Goal: Task Accomplishment & Management: Use online tool/utility

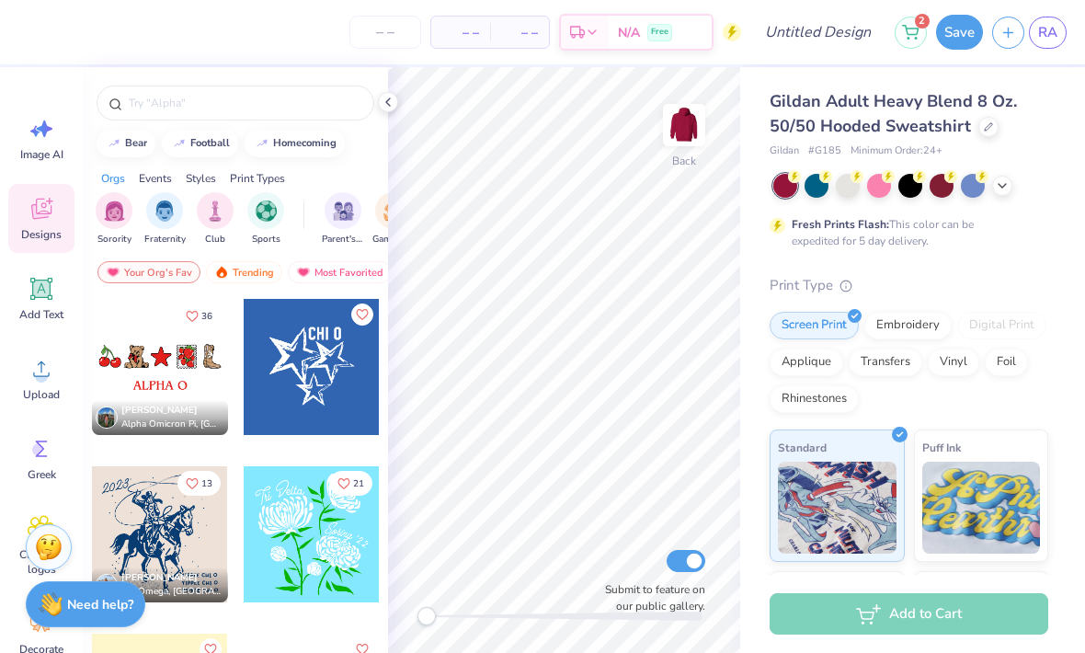
click at [46, 374] on circle at bounding box center [41, 376] width 13 height 13
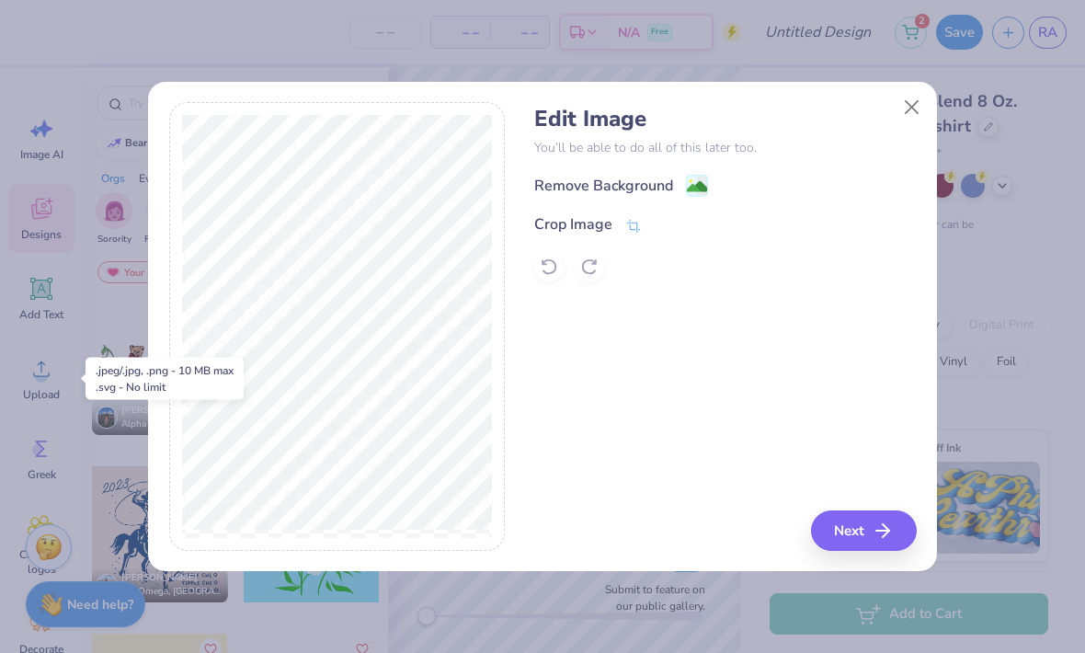
click at [871, 532] on button "Next" at bounding box center [864, 530] width 106 height 40
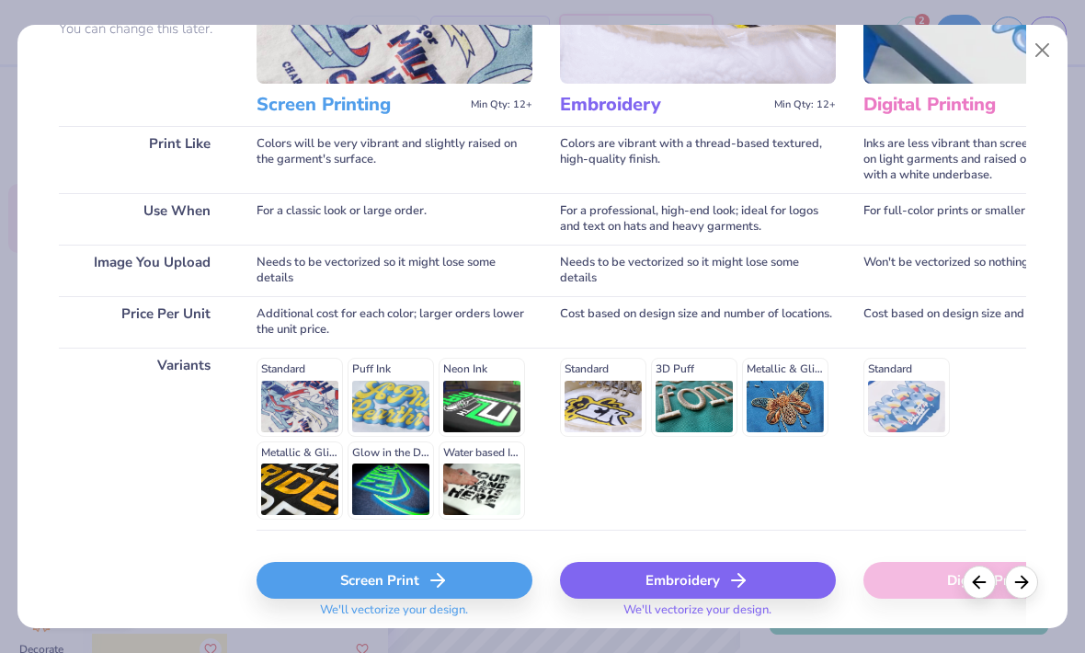
scroll to position [200, 0]
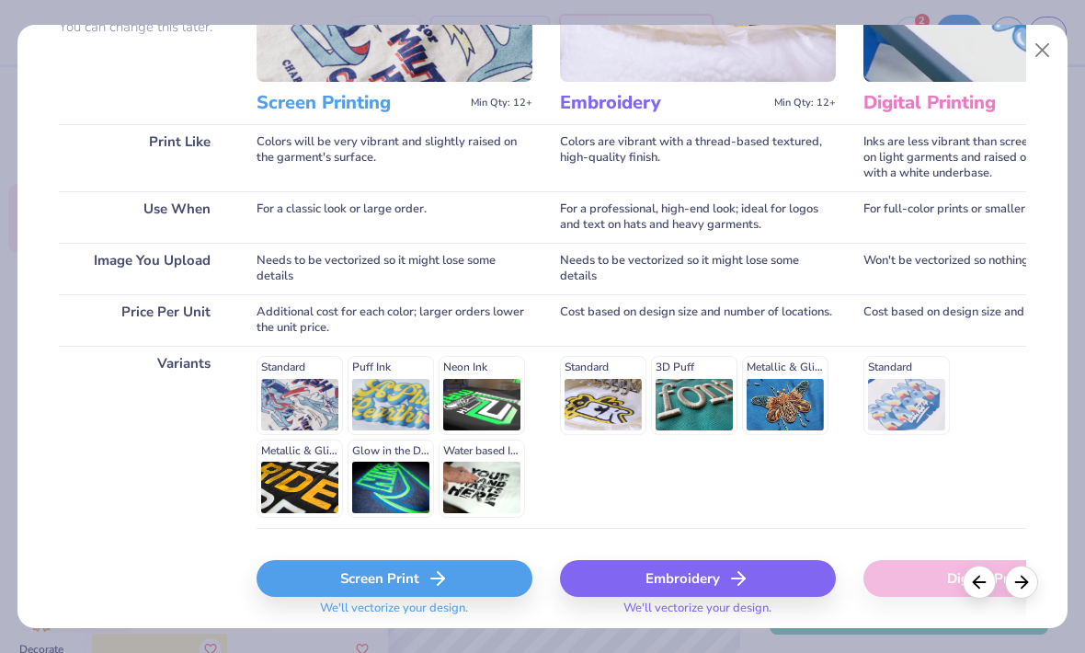
click at [481, 581] on div "Screen Print" at bounding box center [395, 578] width 276 height 37
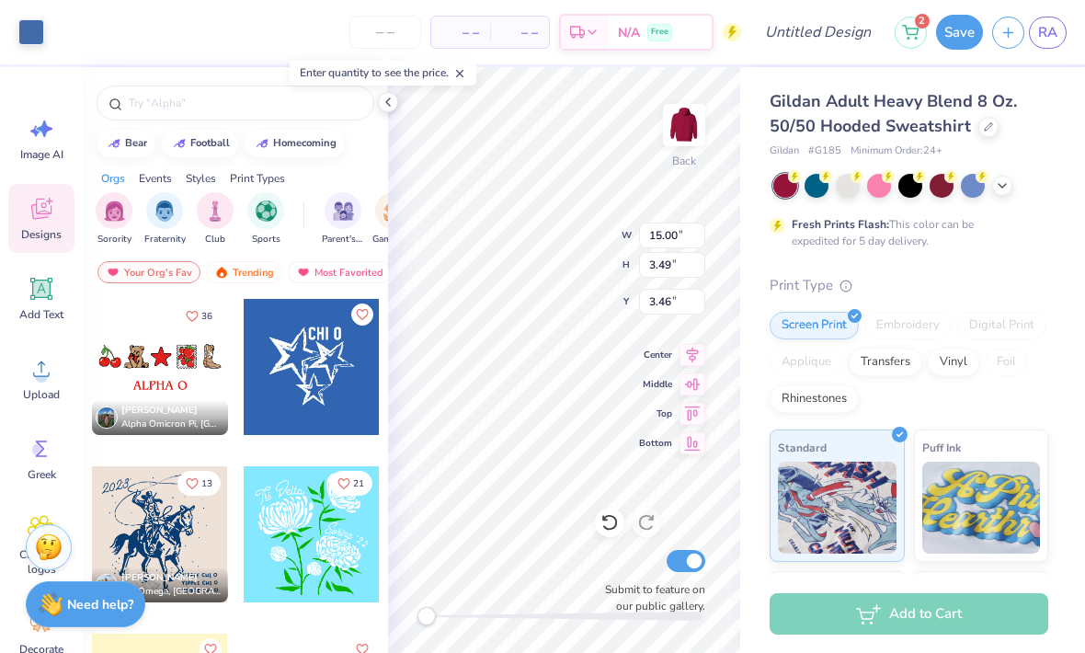
type input "4.34"
type input "12.46"
type input "2.90"
click at [1011, 188] on div at bounding box center [910, 186] width 275 height 24
click at [1006, 191] on div at bounding box center [1002, 186] width 20 height 20
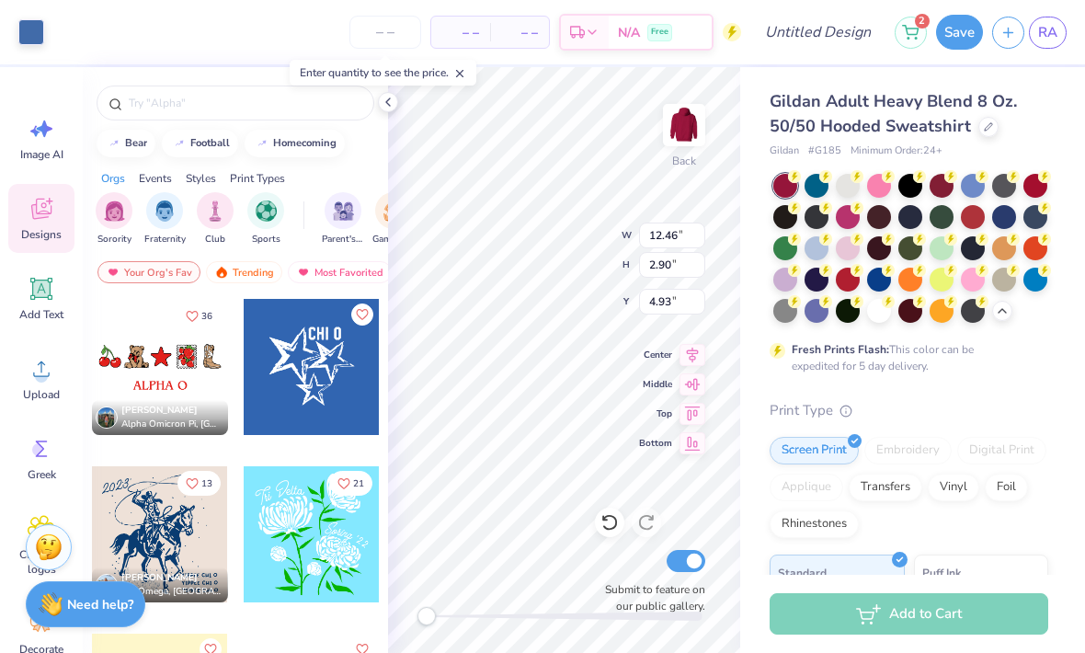
click at [1001, 188] on div at bounding box center [1004, 186] width 24 height 24
type input "3.88"
click at [815, 253] on div at bounding box center [816, 248] width 24 height 24
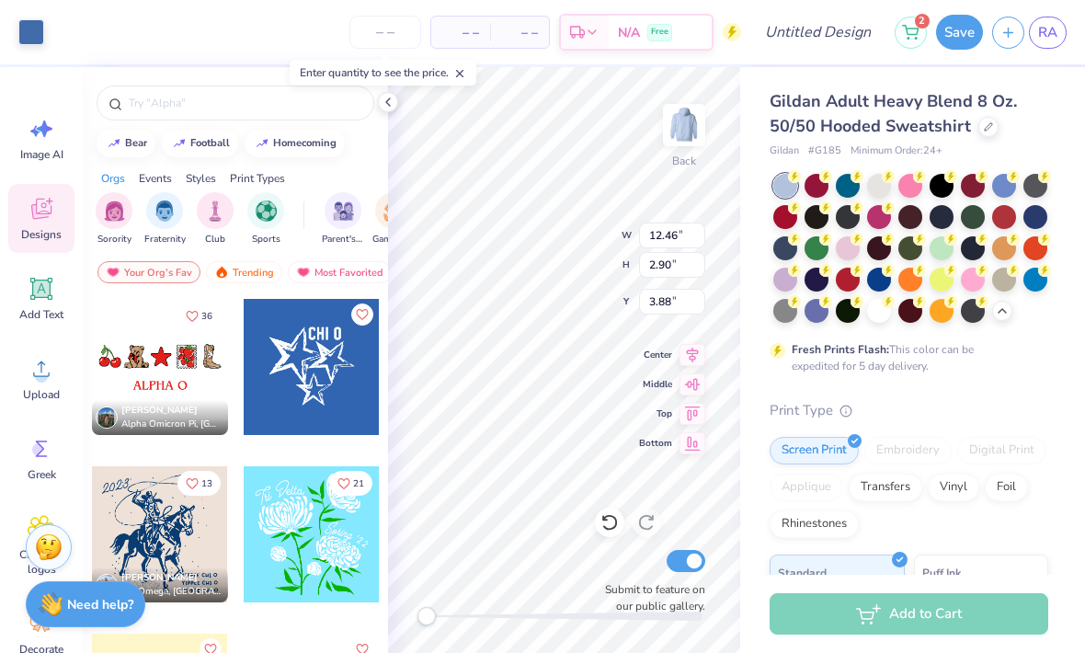
click at [784, 314] on div at bounding box center [785, 311] width 24 height 24
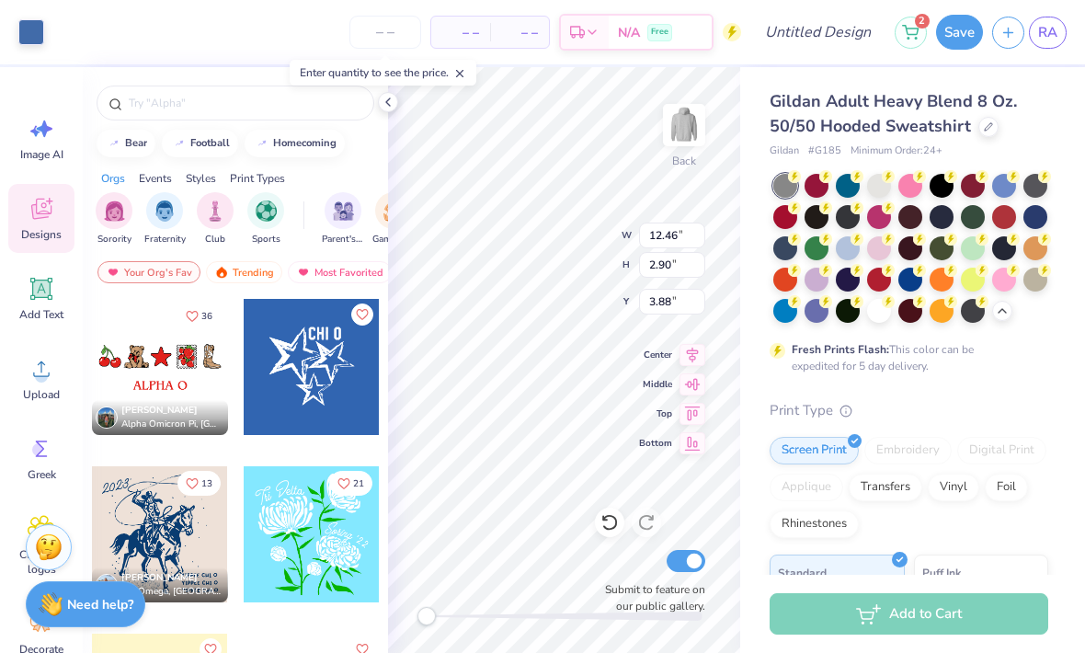
click at [389, 103] on icon at bounding box center [388, 102] width 15 height 15
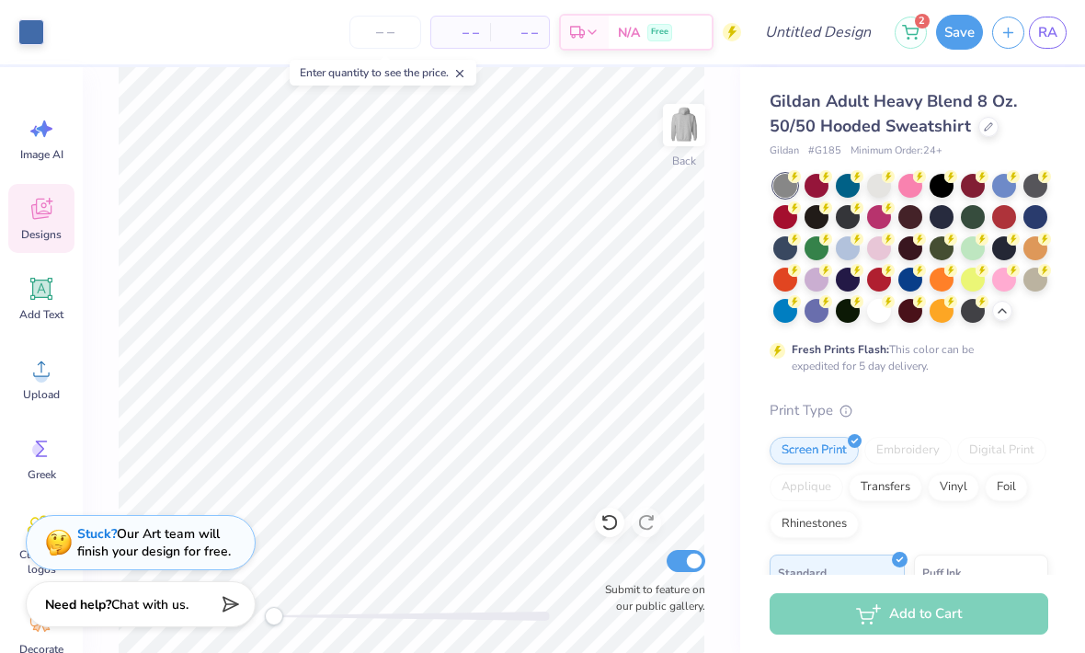
click at [48, 292] on icon at bounding box center [41, 288] width 17 height 17
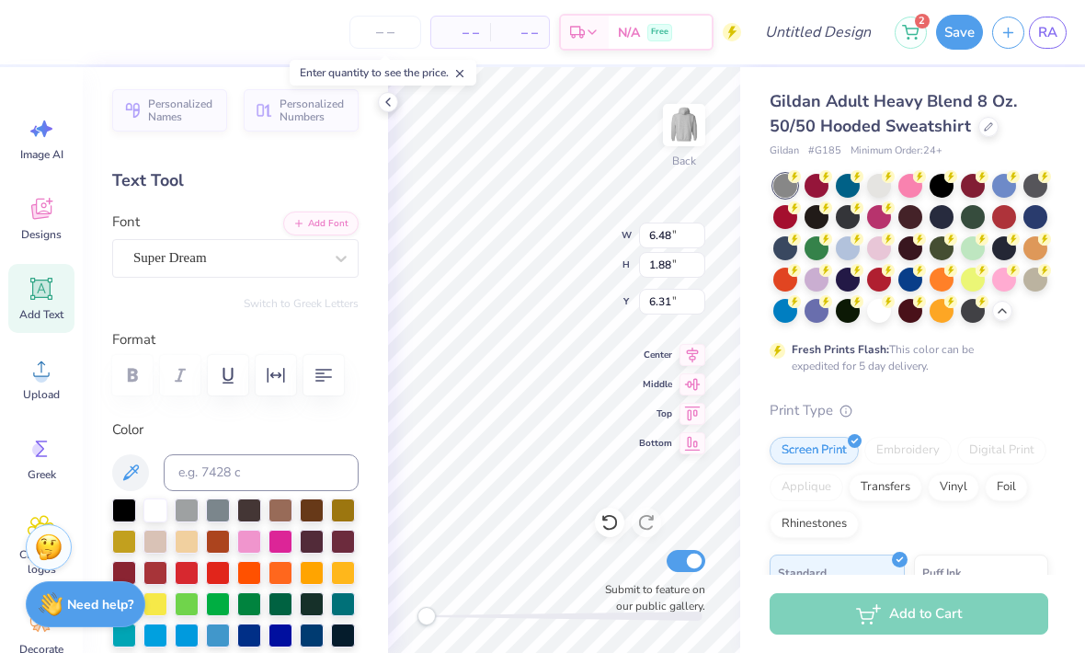
click at [605, 528] on icon at bounding box center [609, 523] width 16 height 17
click at [45, 216] on icon at bounding box center [40, 211] width 17 height 15
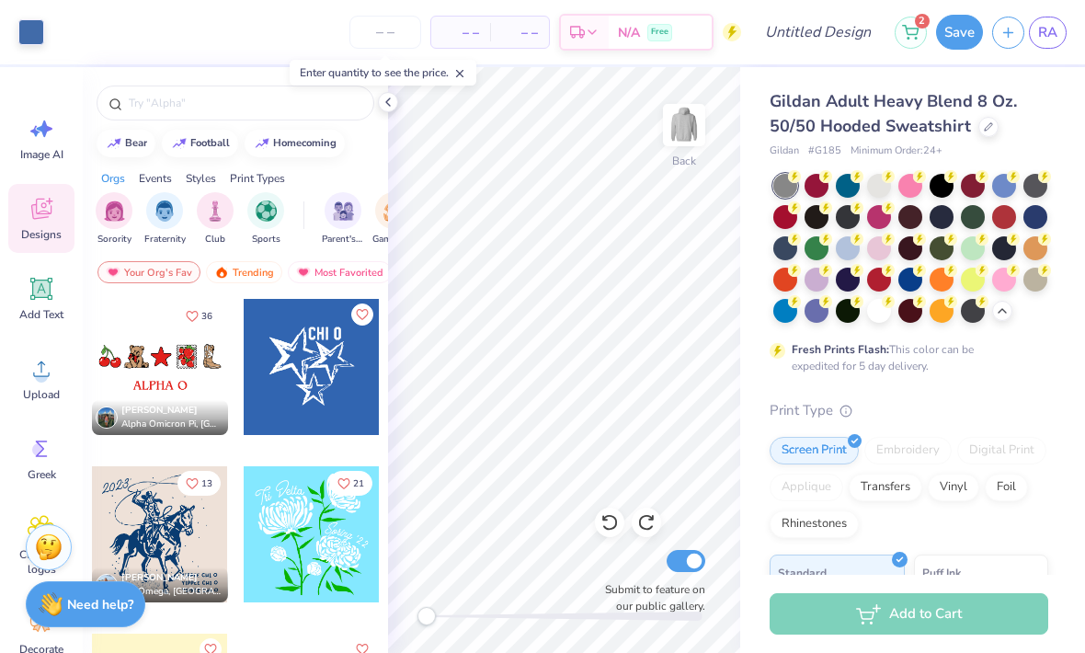
click at [178, 391] on div at bounding box center [160, 367] width 136 height 136
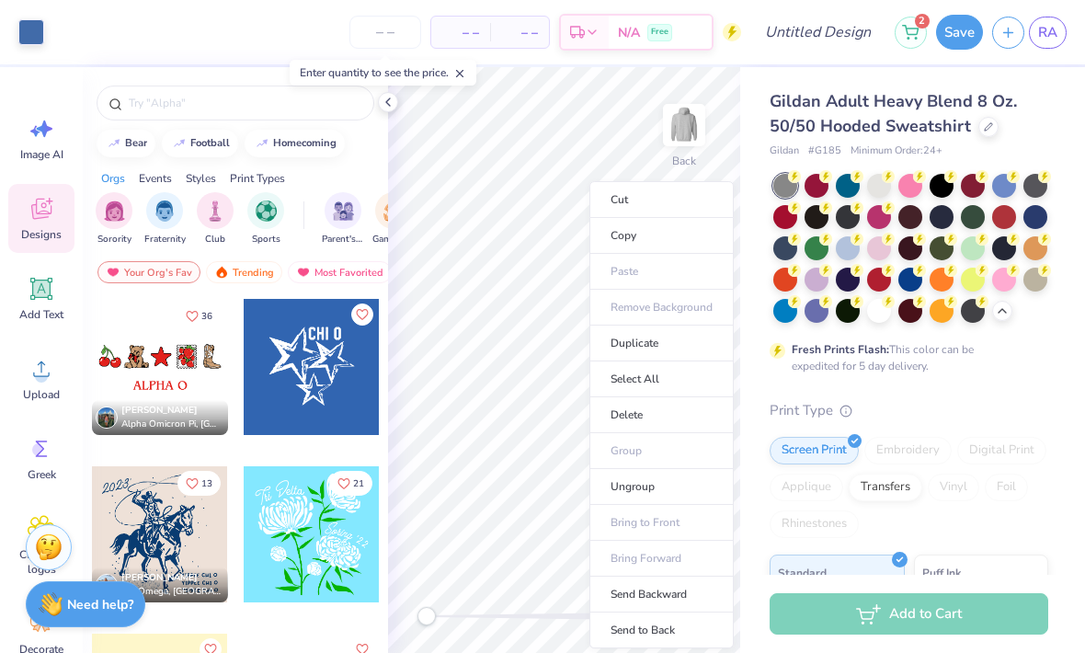
type input "12.46"
type input "2.90"
type input "3.88"
click at [998, 473] on div "Foil" at bounding box center [1006, 487] width 43 height 28
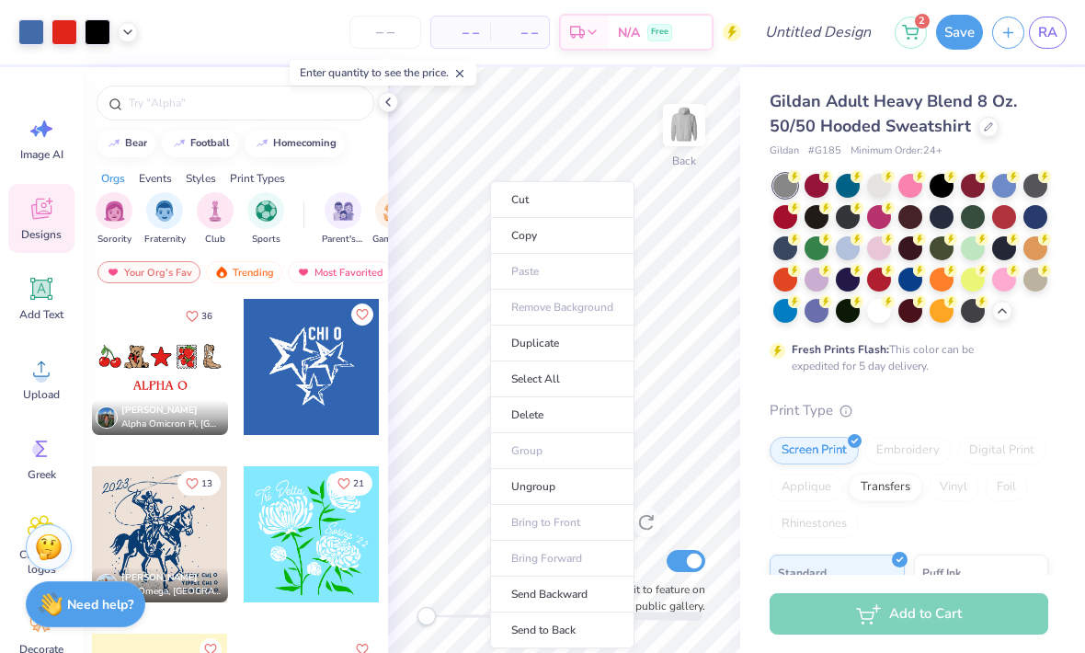
click at [975, 490] on div "Vinyl" at bounding box center [953, 487] width 51 height 28
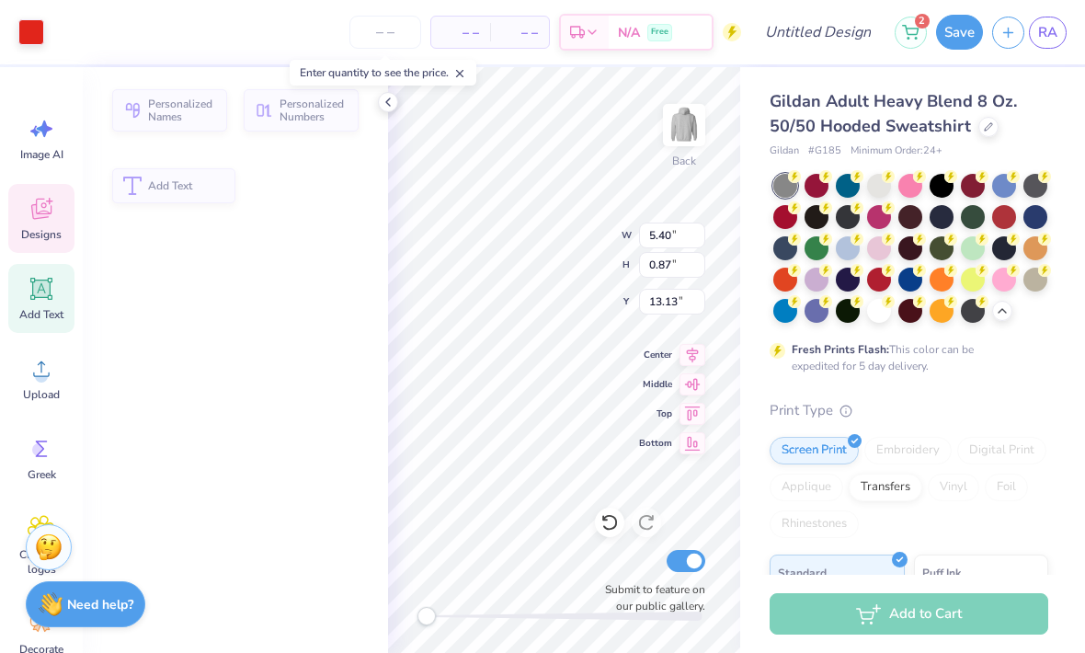
type input "5.40"
type input "0.87"
type input "13.13"
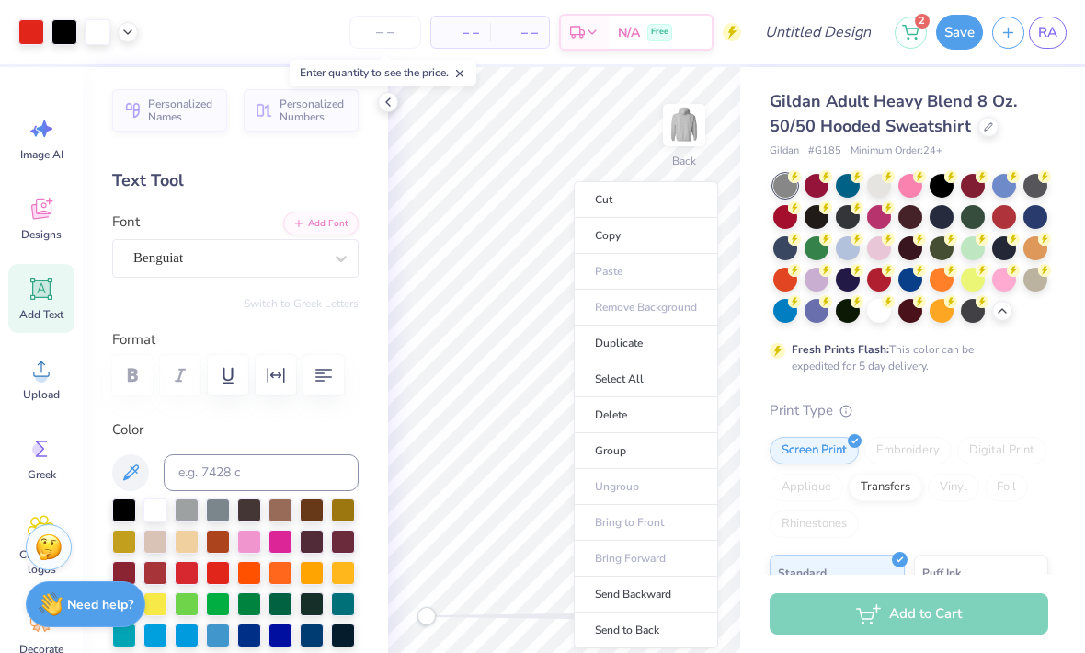
type input "9.95"
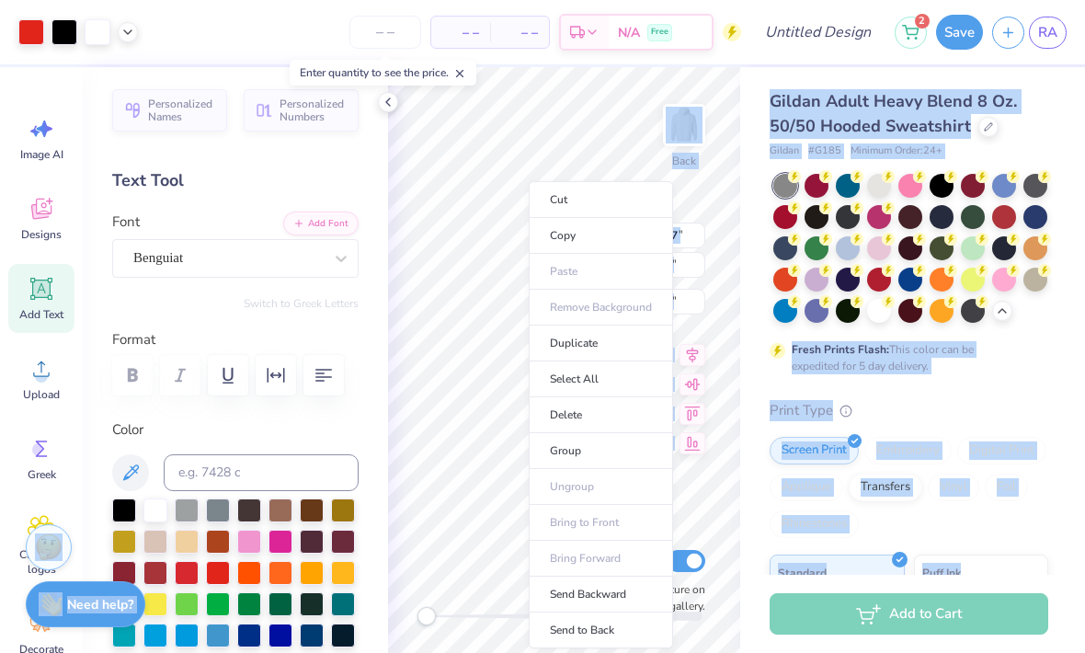
click at [593, 422] on li "Delete" at bounding box center [601, 415] width 144 height 36
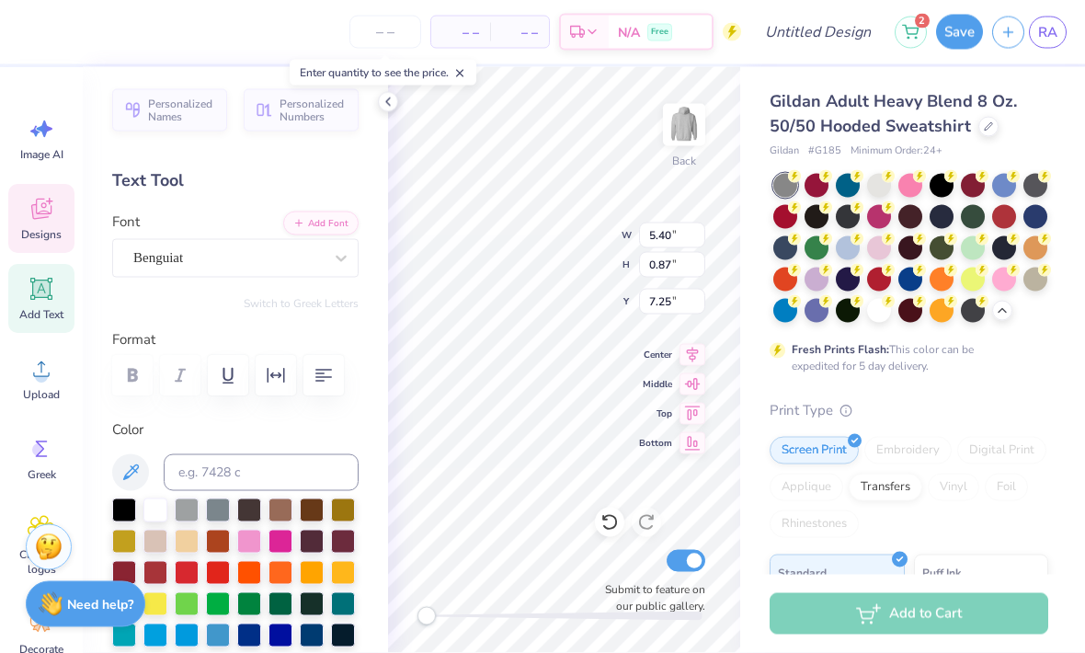
scroll to position [1, 1]
type textarea "[PERSON_NAME] O"
type textarea "Rkus"
type textarea "s"
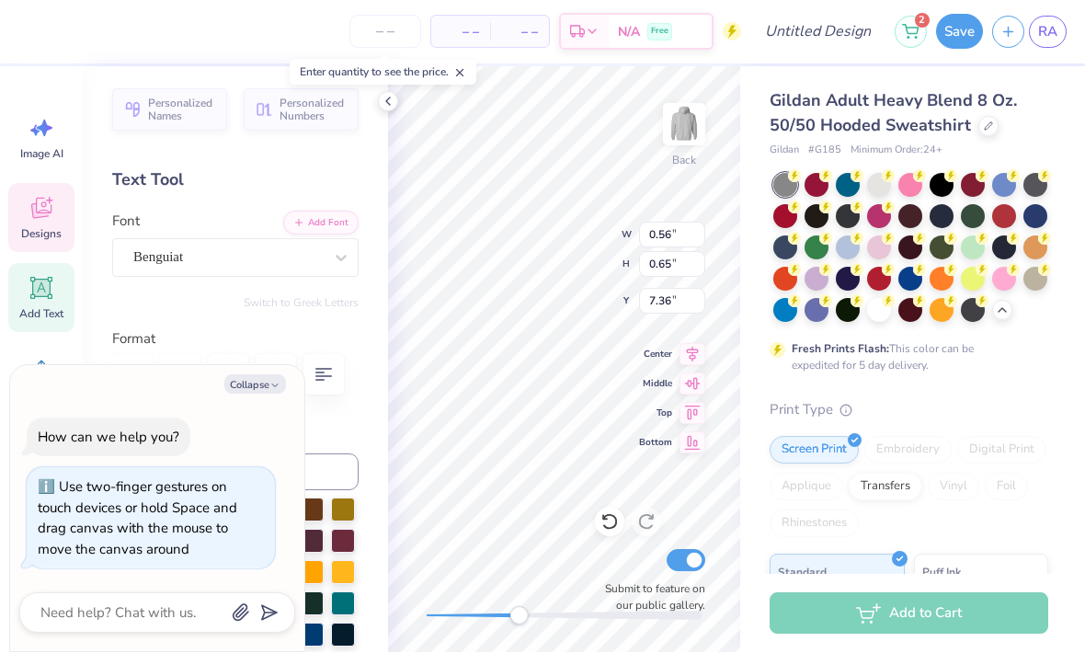
type textarea "x"
type textarea "[PERSON_NAME]"
click at [268, 392] on button "Collapse" at bounding box center [255, 384] width 62 height 19
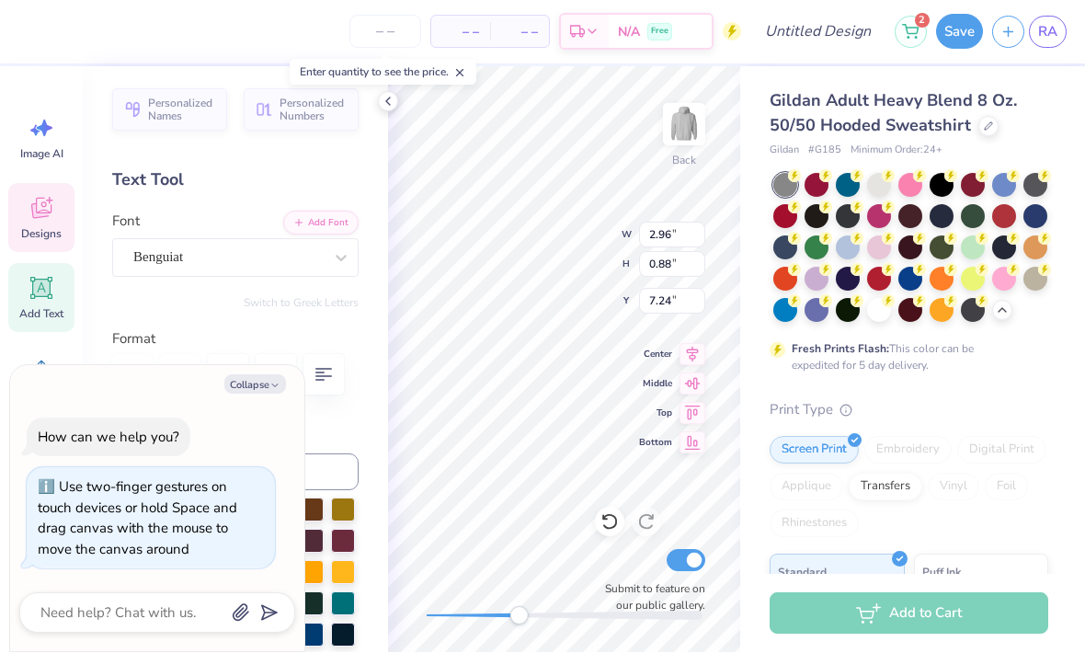
type textarea "x"
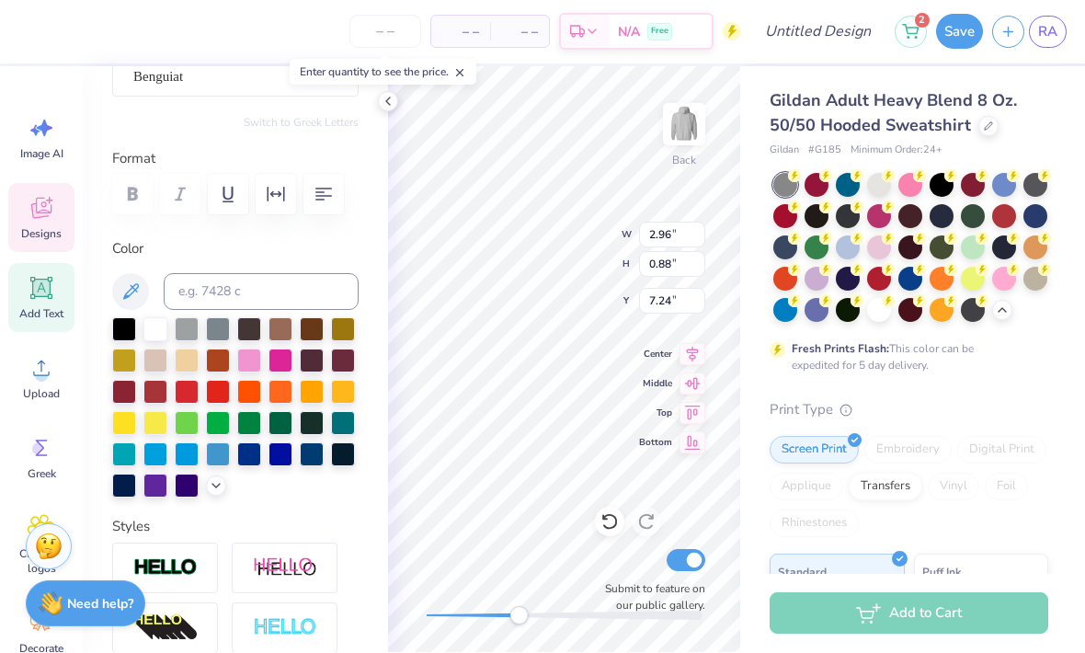
scroll to position [178, 0]
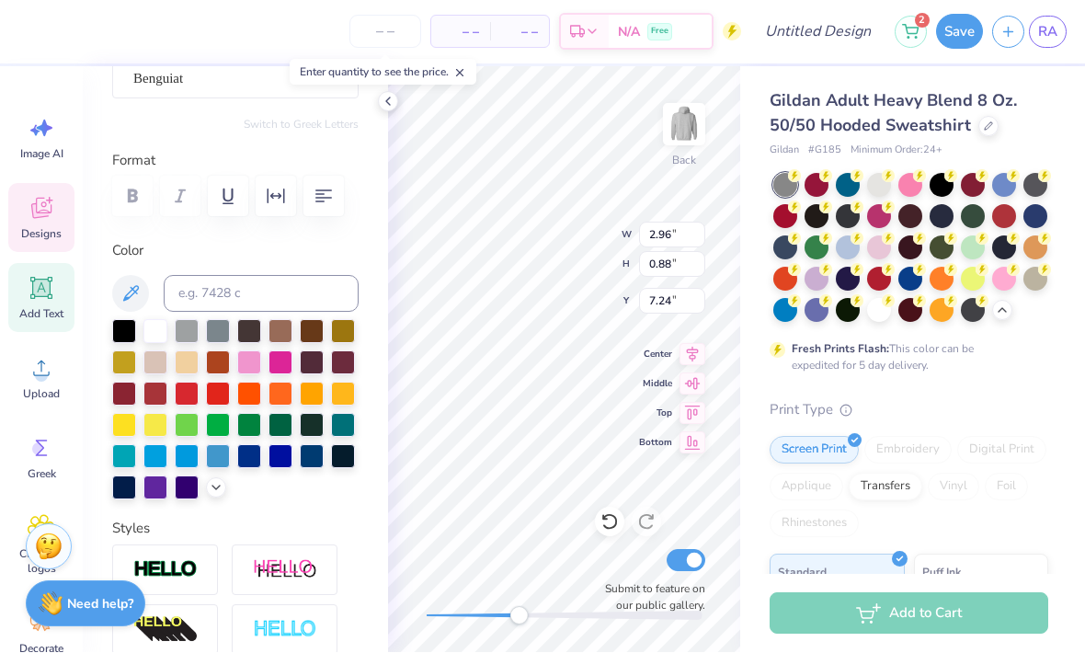
click at [310, 456] on div at bounding box center [312, 457] width 24 height 24
click at [140, 293] on icon at bounding box center [131, 294] width 22 height 22
click at [391, 99] on icon at bounding box center [388, 102] width 15 height 15
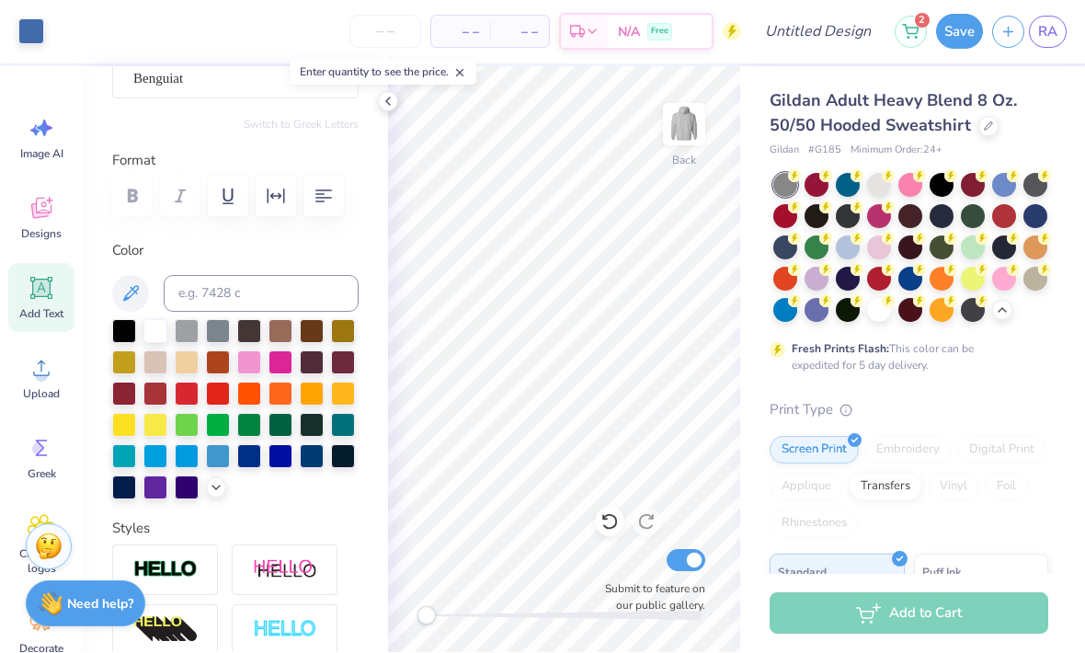
click at [396, 32] on input "number" at bounding box center [385, 32] width 72 height 33
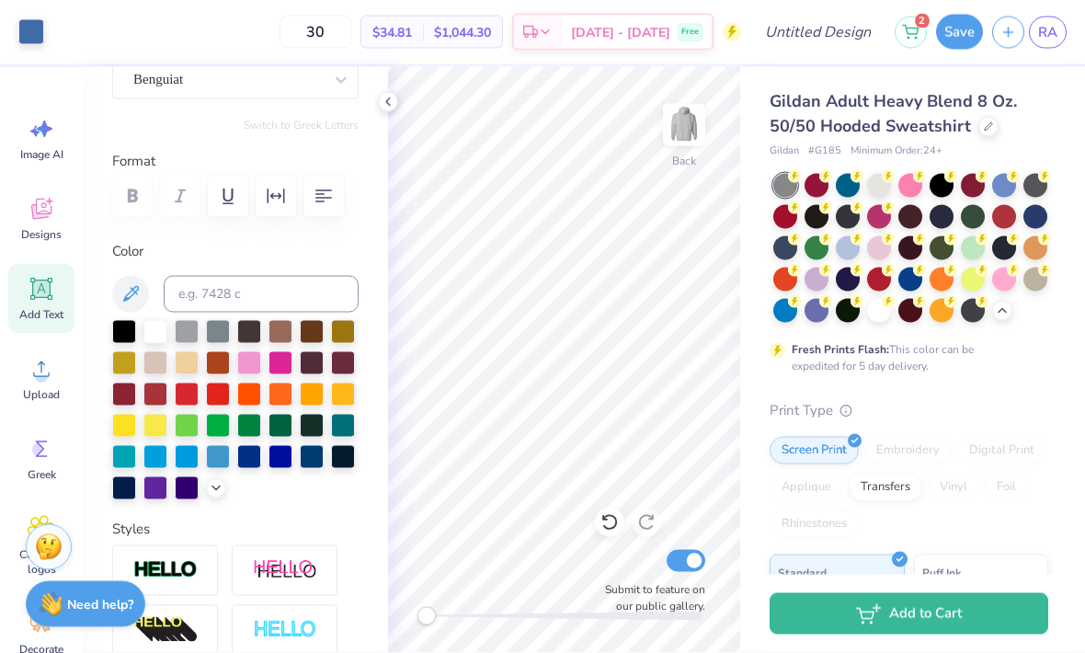
type input "30"
click at [391, 109] on div at bounding box center [388, 102] width 20 height 20
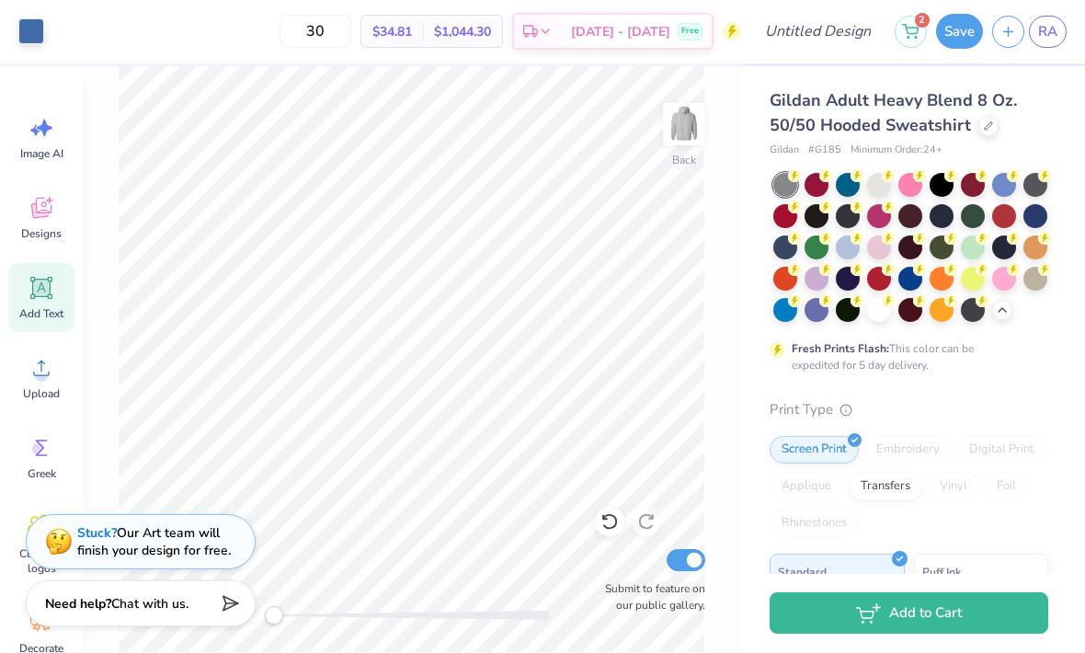
scroll to position [0, 0]
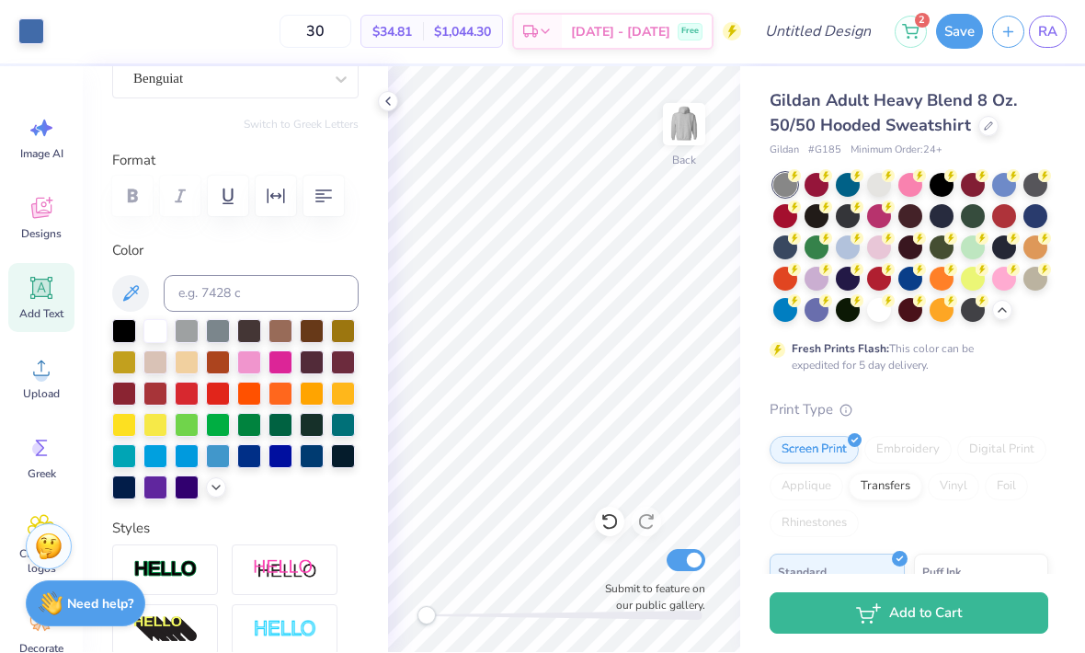
click at [949, 40] on button "Save" at bounding box center [959, 32] width 47 height 35
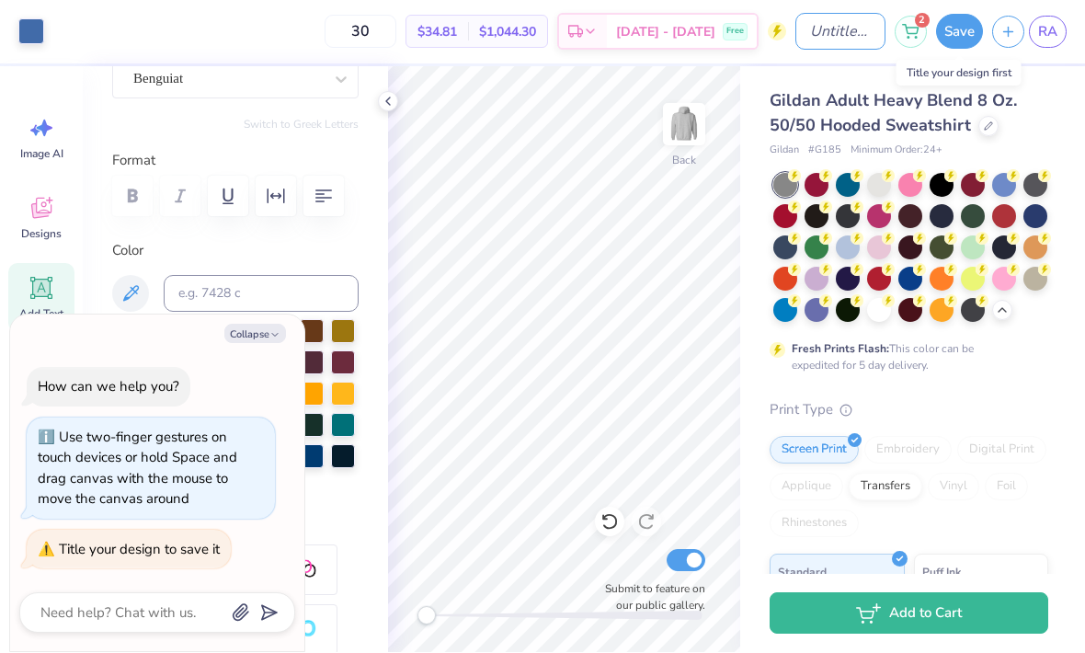
type textarea "x"
type input "'"
type textarea "x"
type input "'Ss"
type textarea "x"
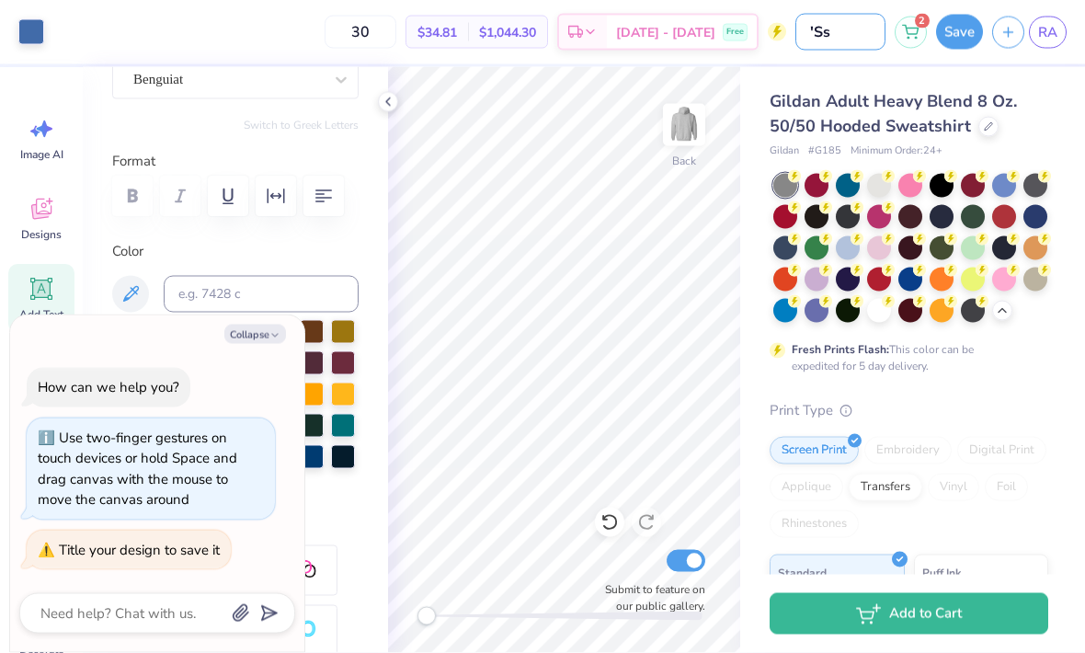
type input "'Ss"
click at [953, 31] on button "Save" at bounding box center [959, 32] width 47 height 35
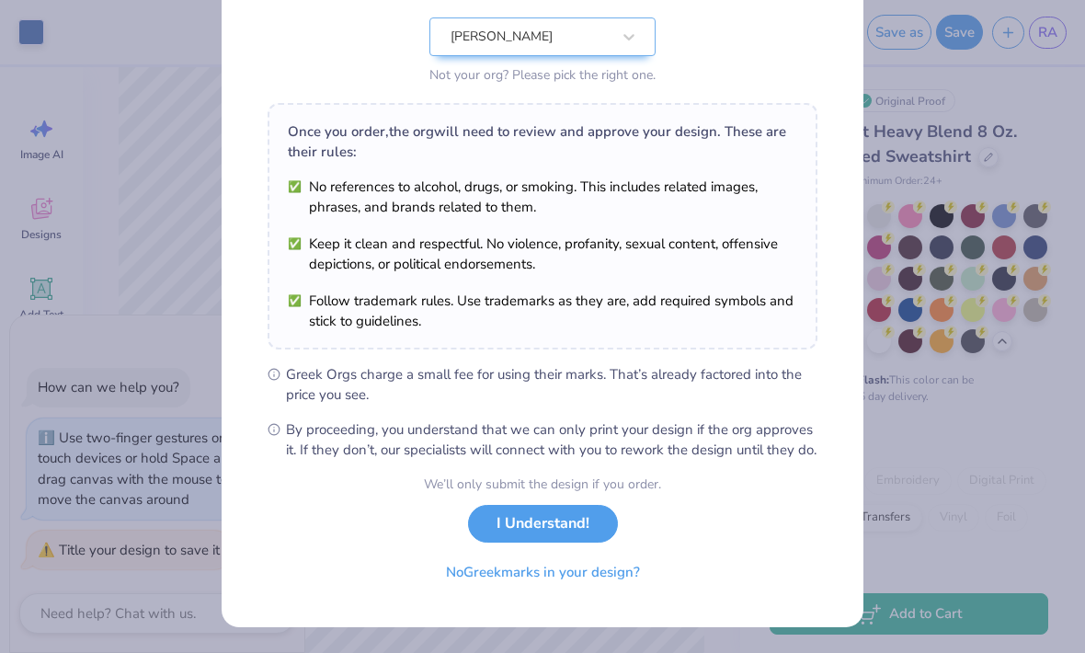
scroll to position [208, 0]
click at [585, 580] on button "No Greek marks in your design?" at bounding box center [542, 572] width 225 height 38
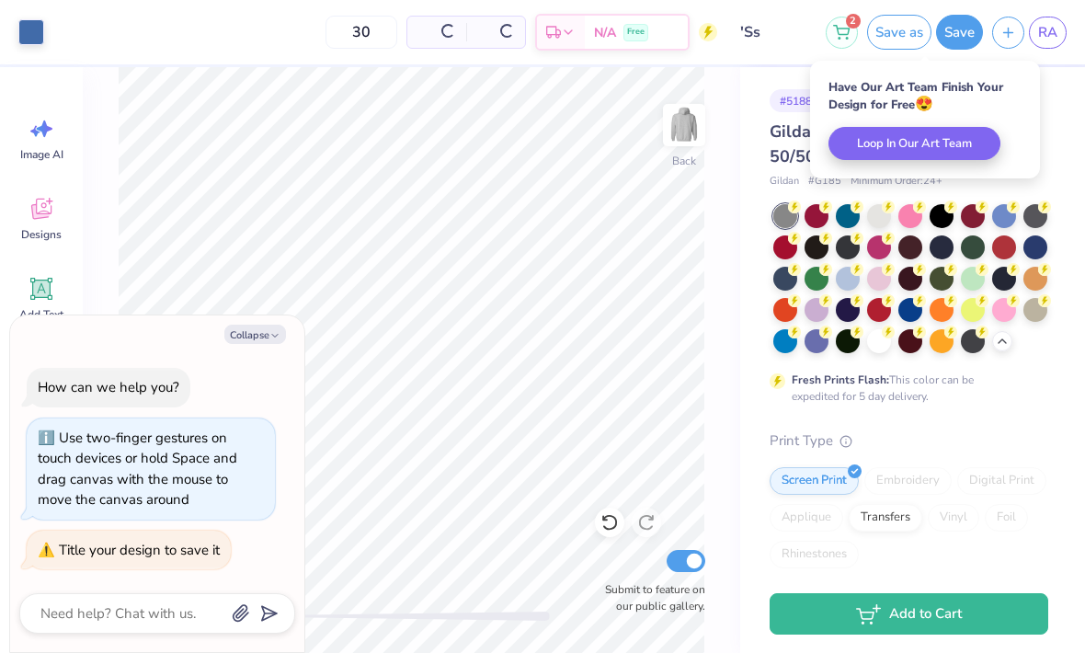
scroll to position [0, 0]
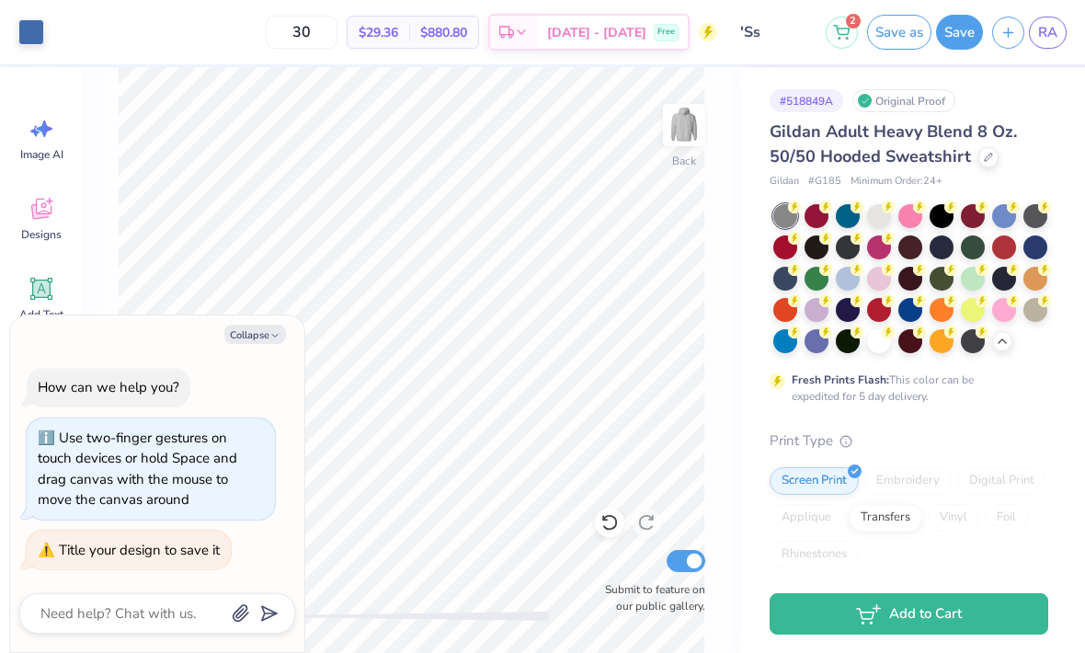
click at [267, 342] on button "Collapse" at bounding box center [255, 334] width 62 height 19
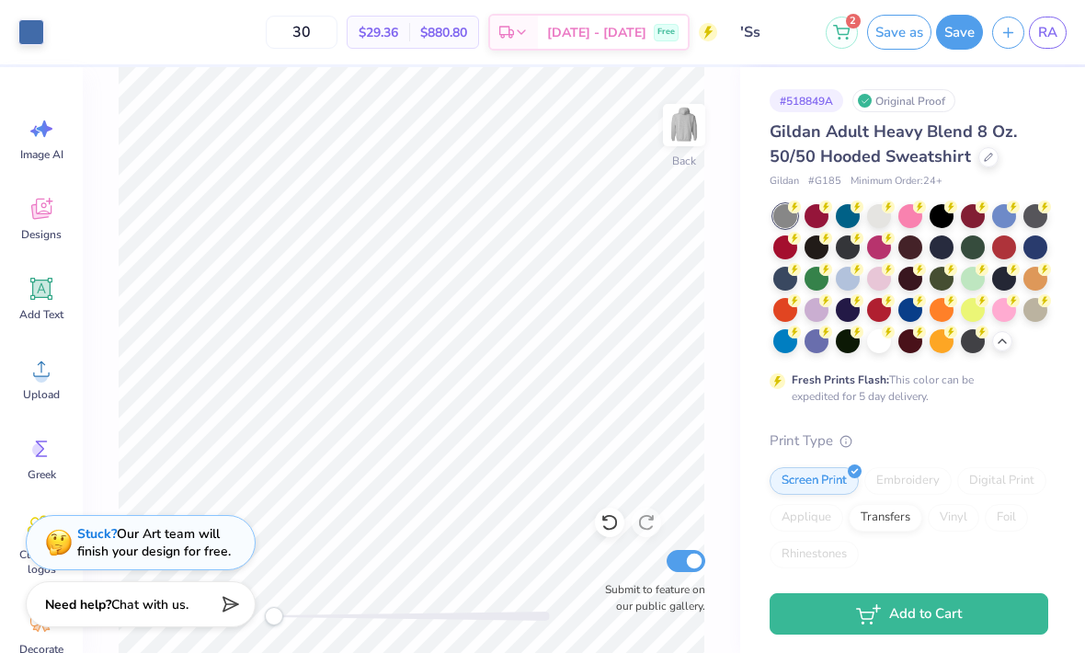
type textarea "x"
click at [1011, 29] on icon "button" at bounding box center [1008, 33] width 16 height 16
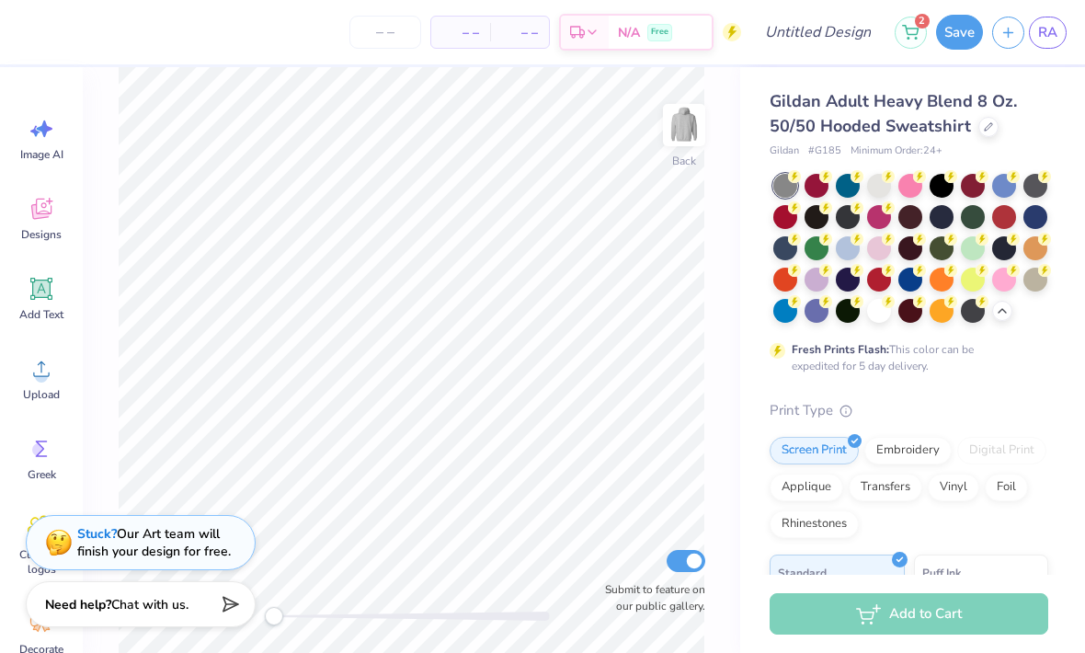
click at [44, 382] on circle at bounding box center [41, 376] width 13 height 13
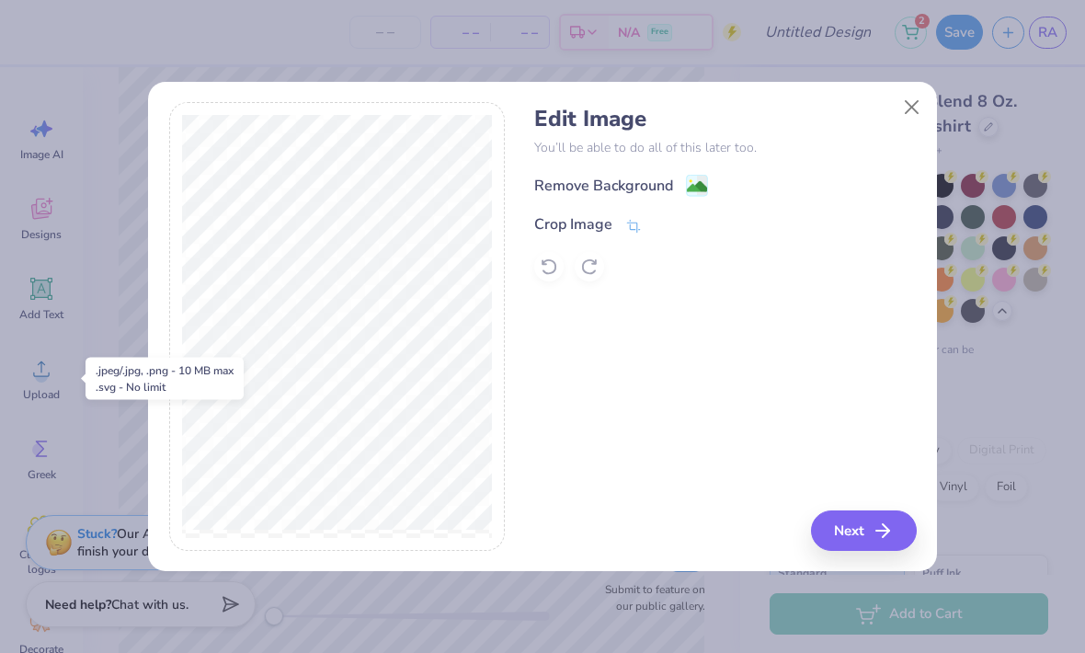
click at [852, 536] on button "Next" at bounding box center [864, 530] width 106 height 40
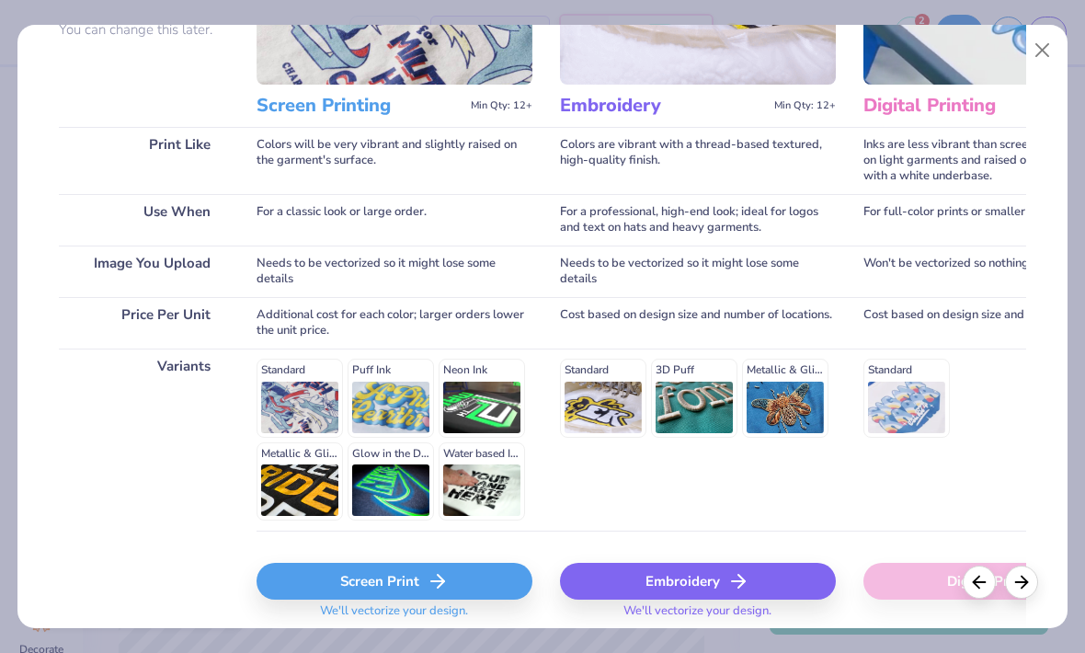
scroll to position [202, 0]
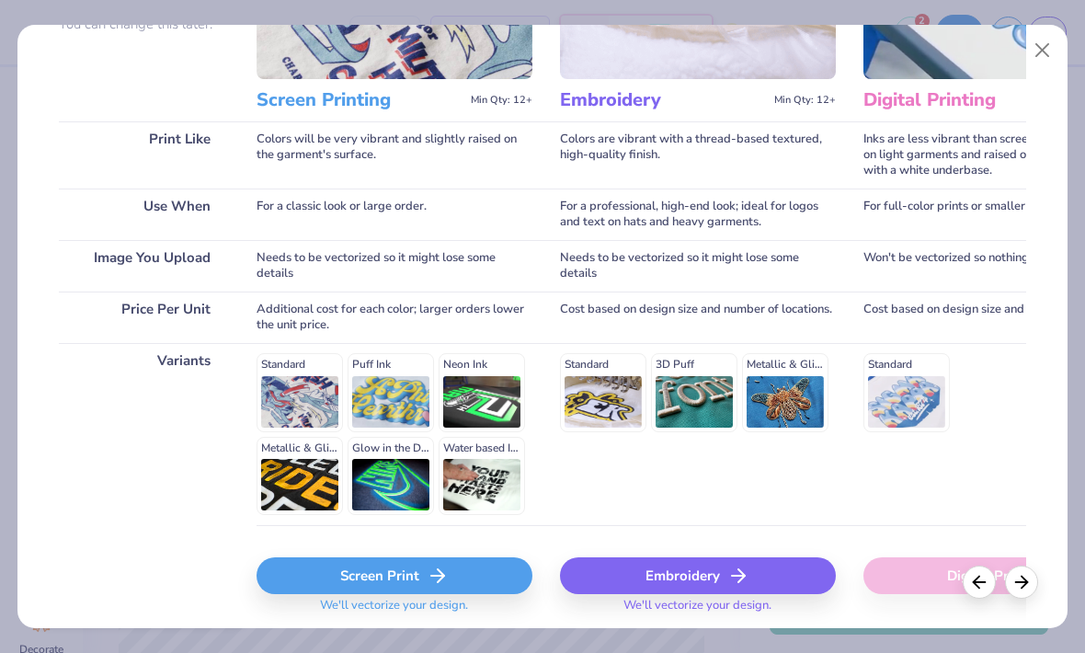
click at [744, 583] on icon at bounding box center [738, 575] width 22 height 22
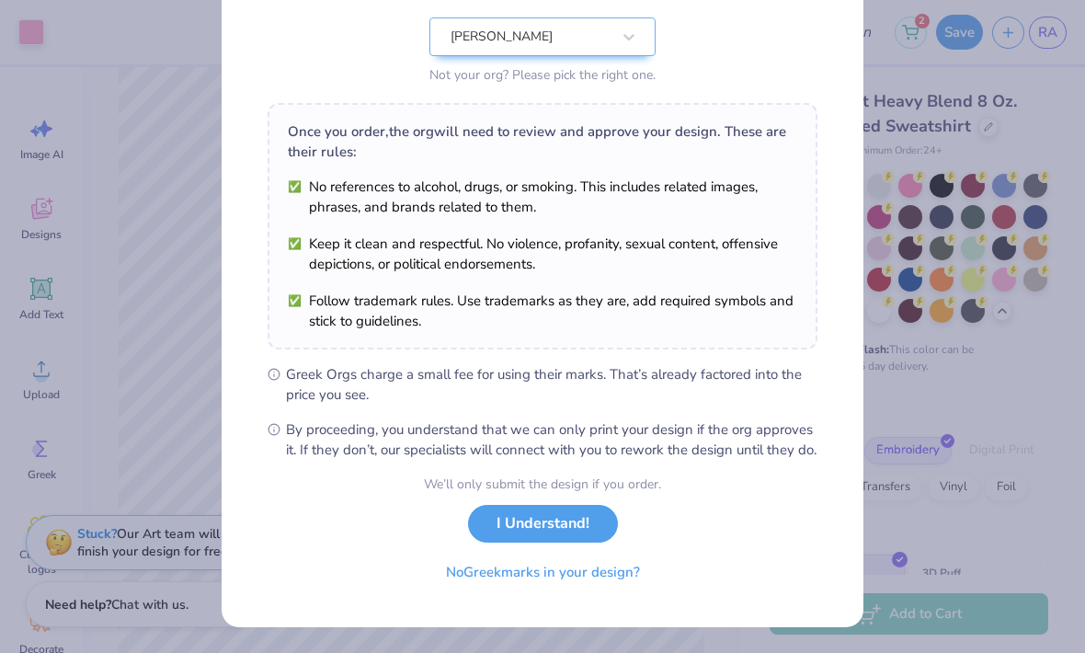
scroll to position [208, 0]
click at [584, 581] on button "No Greek marks in your design?" at bounding box center [542, 572] width 225 height 38
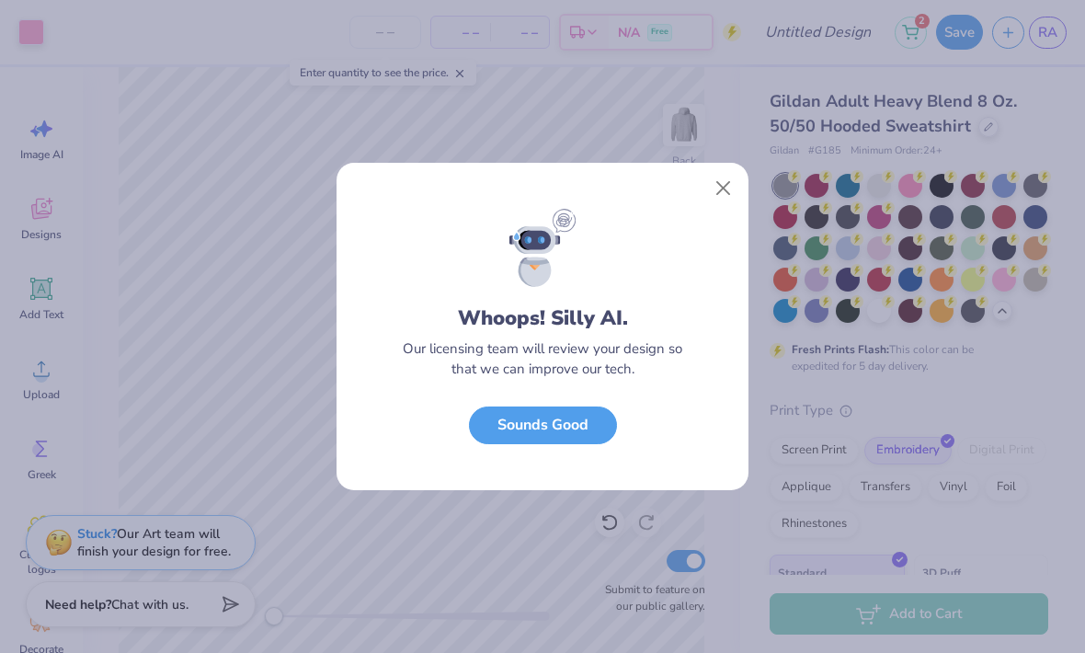
scroll to position [0, 0]
click at [564, 420] on button "Sounds Good" at bounding box center [543, 425] width 148 height 38
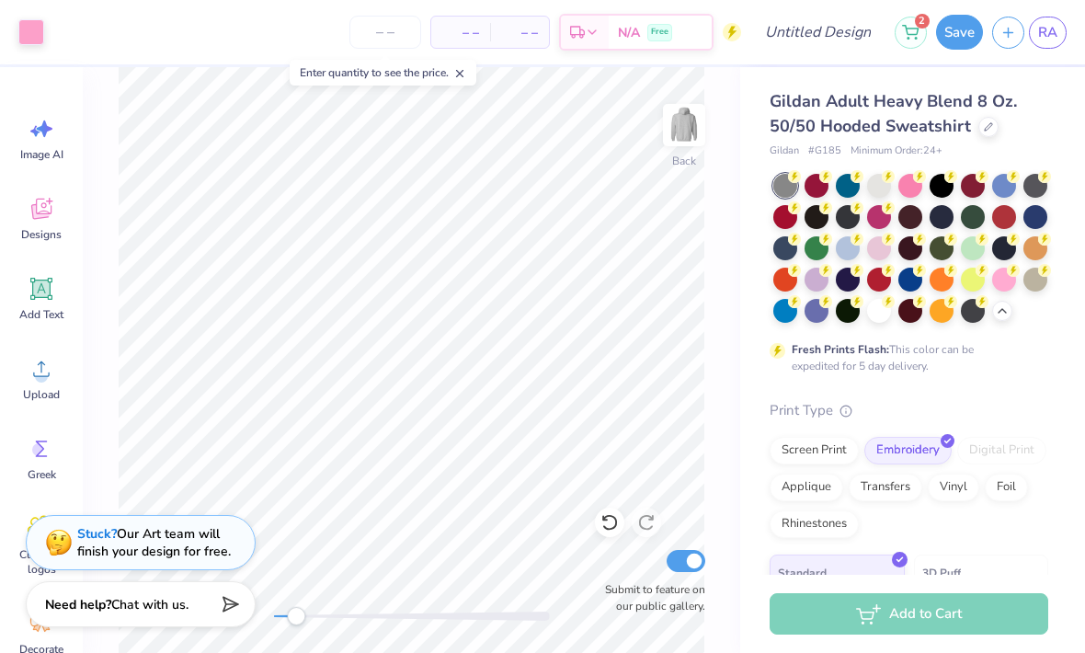
click at [808, 447] on div "Screen Print" at bounding box center [814, 451] width 89 height 28
click at [393, 29] on input "number" at bounding box center [385, 32] width 72 height 33
click at [392, 28] on input "number" at bounding box center [385, 32] width 72 height 33
click at [384, 33] on input "number" at bounding box center [385, 32] width 72 height 33
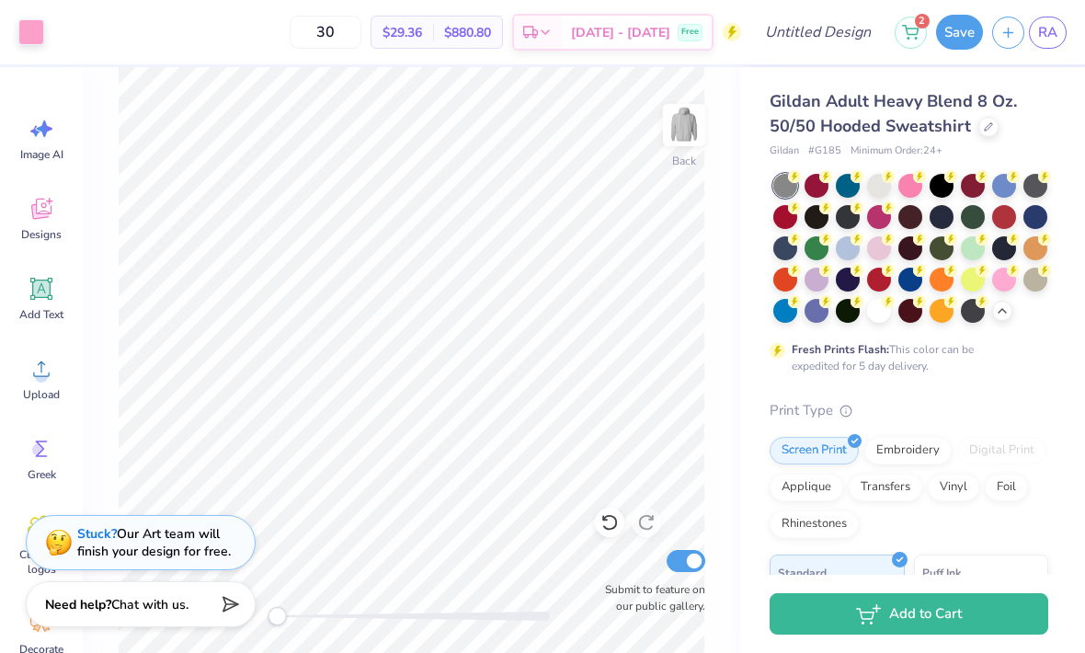
type input "30"
click at [922, 454] on div "Embroidery" at bounding box center [907, 451] width 87 height 28
click at [844, 458] on div "Screen Print" at bounding box center [814, 451] width 89 height 28
type input "8.55"
type input "2.81"
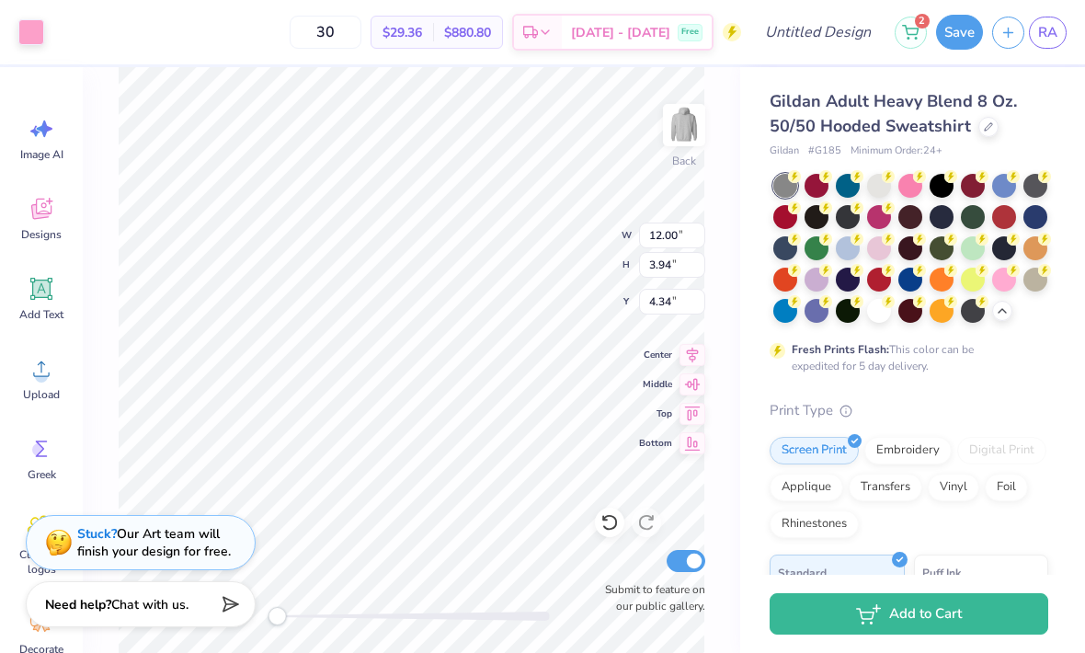
type input "3.31"
click at [894, 454] on div "Embroidery" at bounding box center [907, 451] width 87 height 28
type input "11.93"
type input "3.92"
type input "7.26"
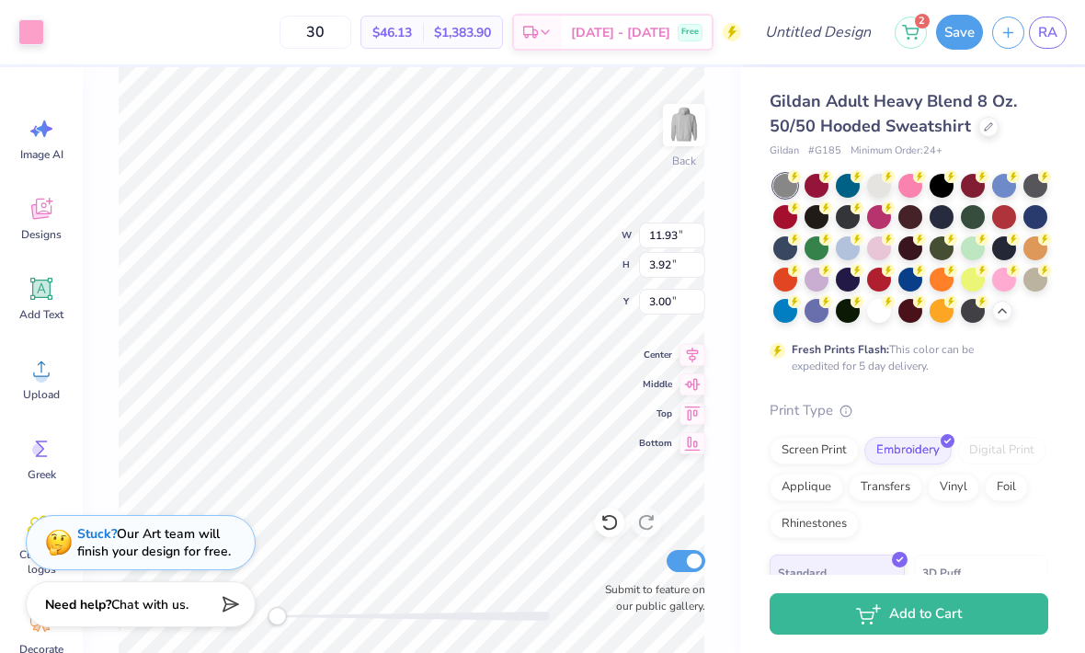
type input "2.38"
click at [779, 250] on div at bounding box center [785, 248] width 24 height 24
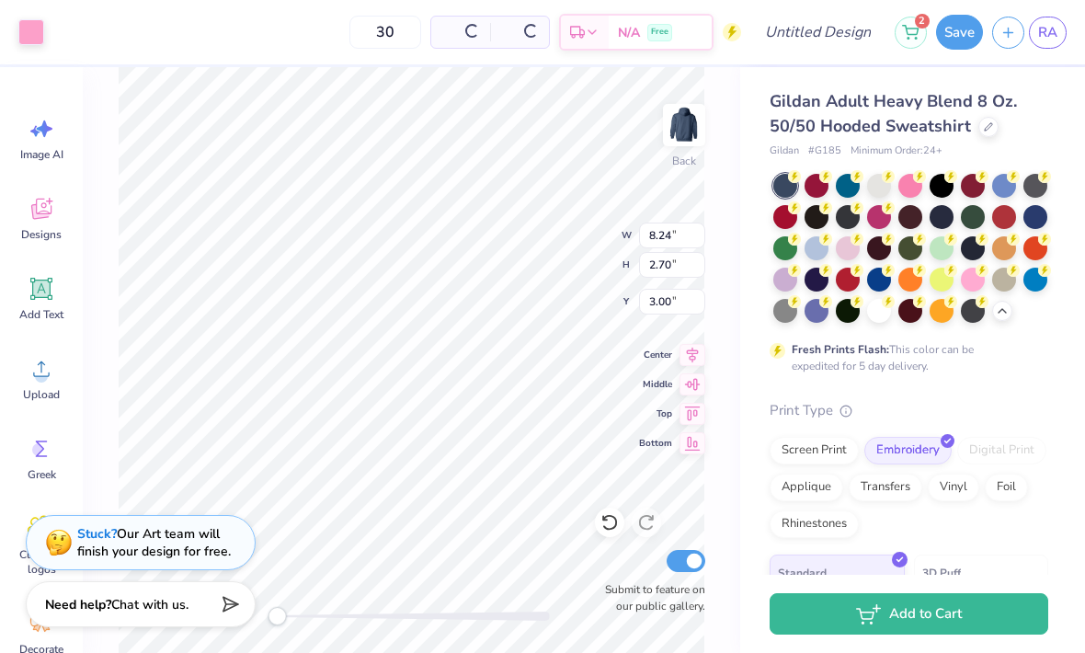
type input "8.24"
type input "2.70"
type input "6.53"
type input "2.14"
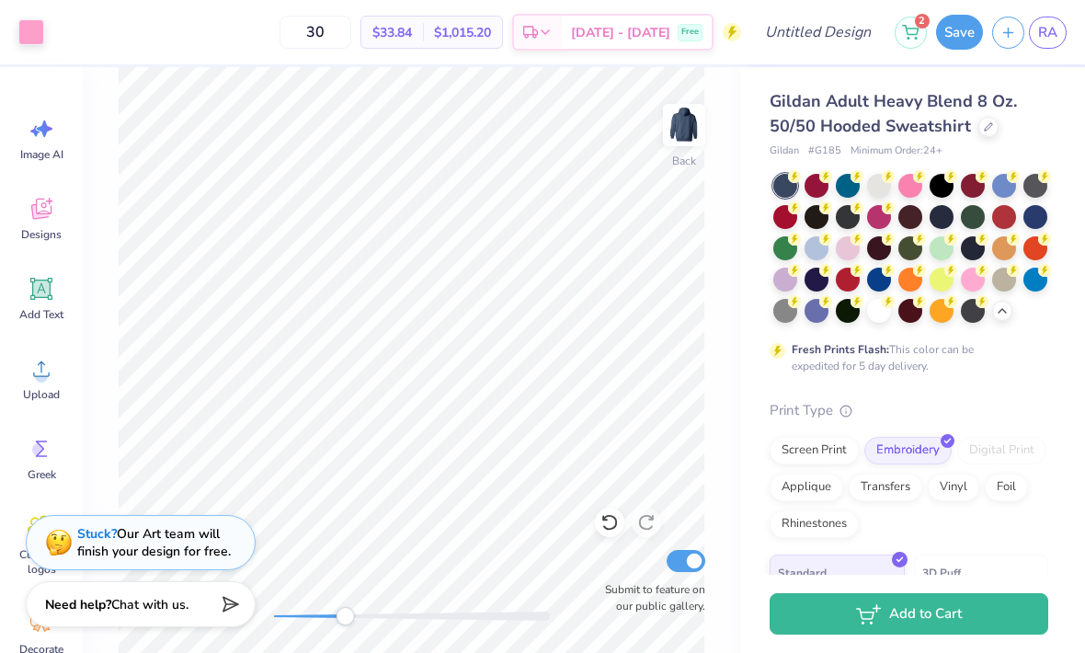
click at [59, 224] on div "Designs" at bounding box center [41, 218] width 66 height 69
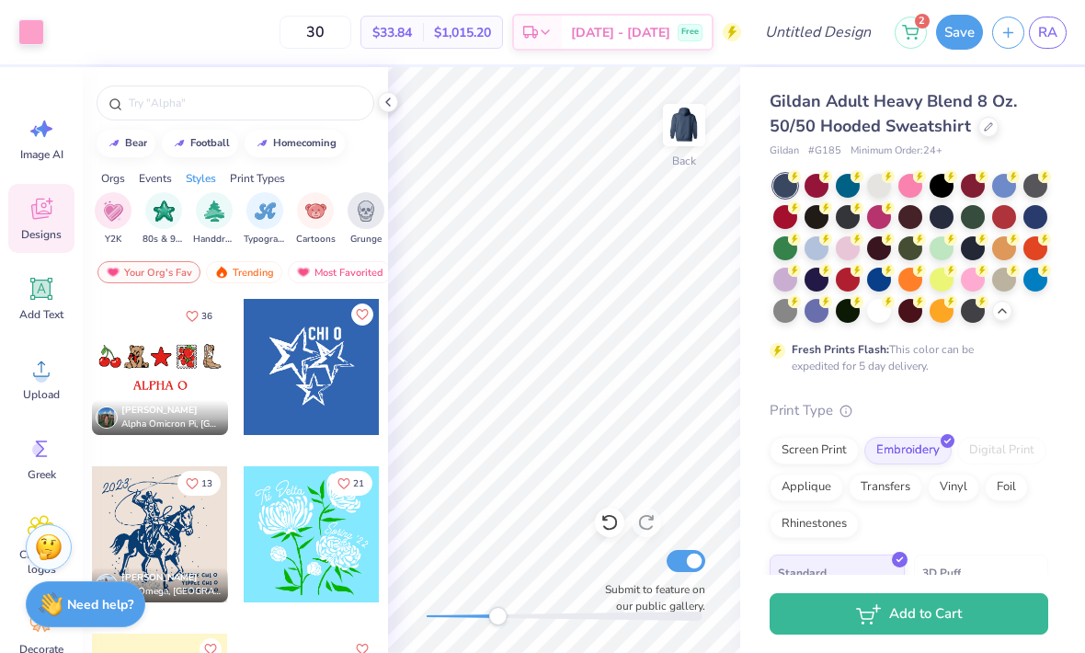
scroll to position [0, 1126]
click at [261, 220] on img "filter for Typography" at bounding box center [255, 210] width 21 height 21
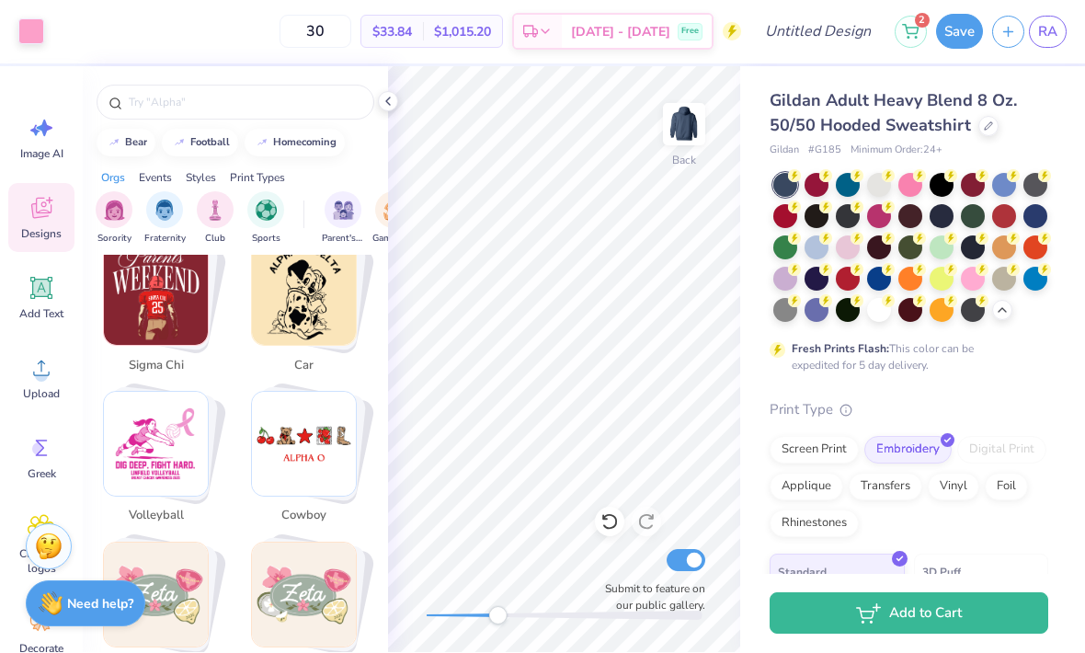
scroll to position [0, 0]
click at [388, 101] on icon at bounding box center [388, 102] width 15 height 15
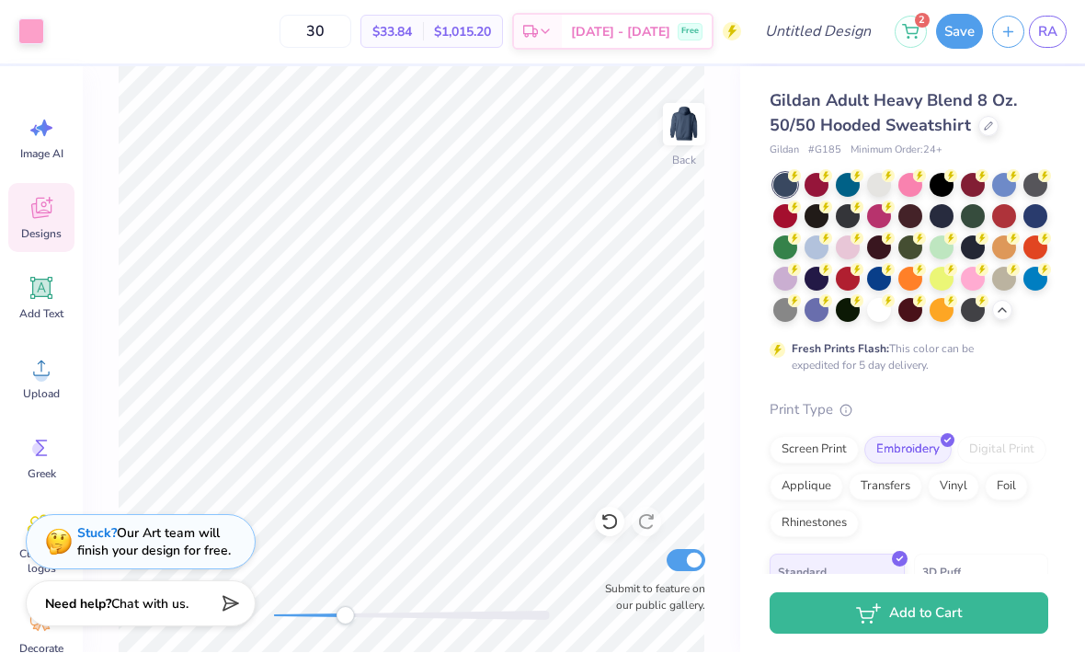
scroll to position [2294, 0]
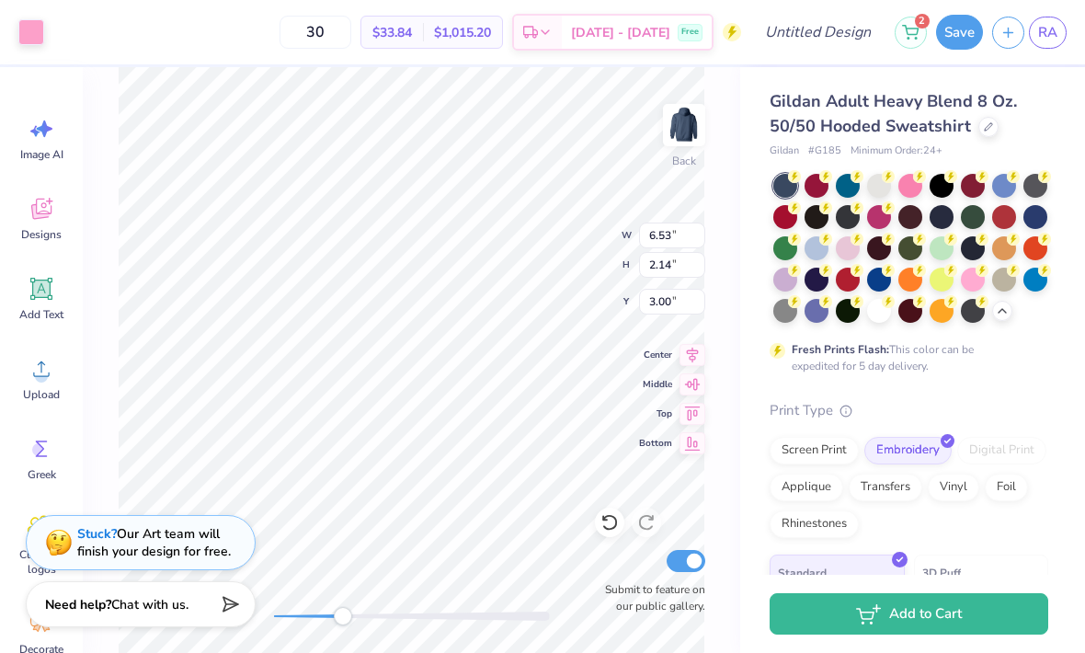
type input "3.63"
type input "5.14"
type input "1.69"
type input "4.09"
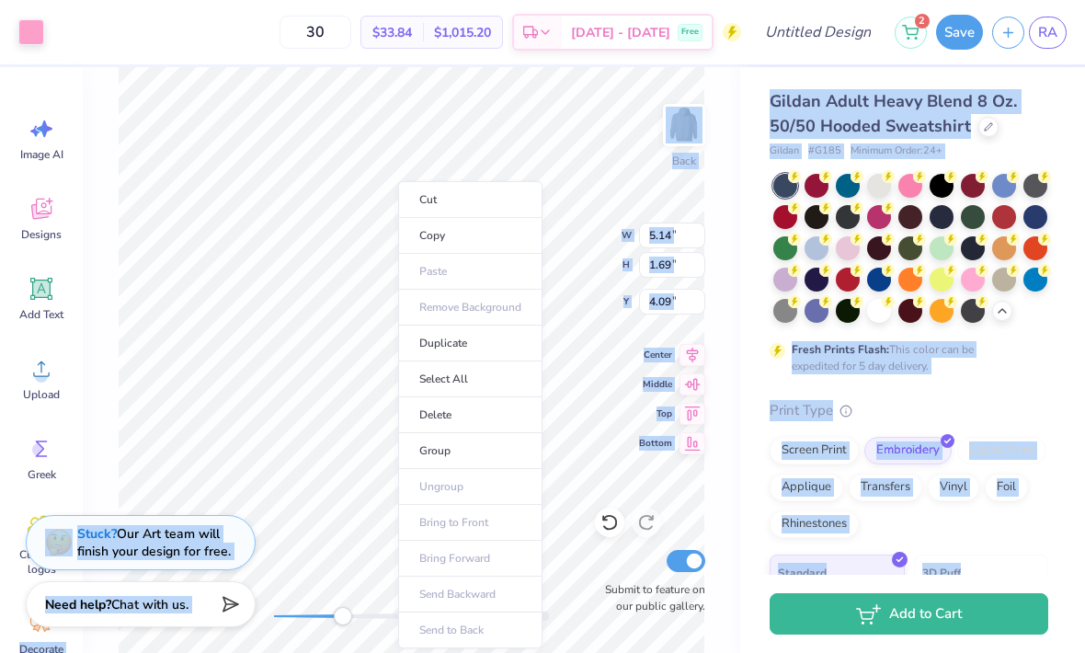
click at [469, 420] on li "Delete" at bounding box center [470, 415] width 144 height 36
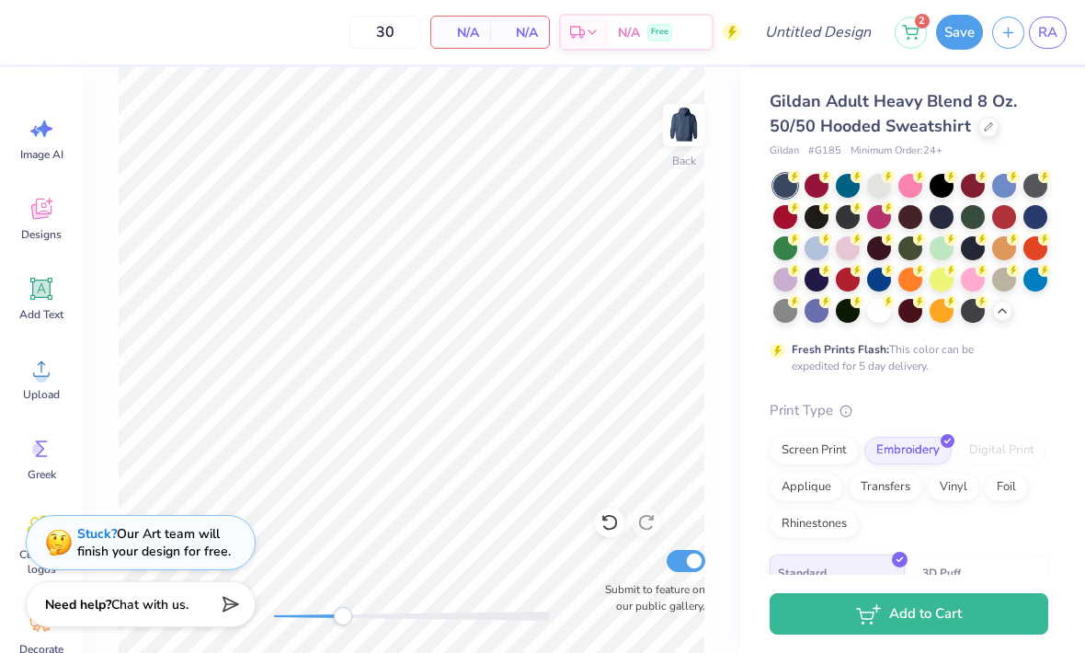
click at [46, 371] on icon at bounding box center [42, 369] width 28 height 28
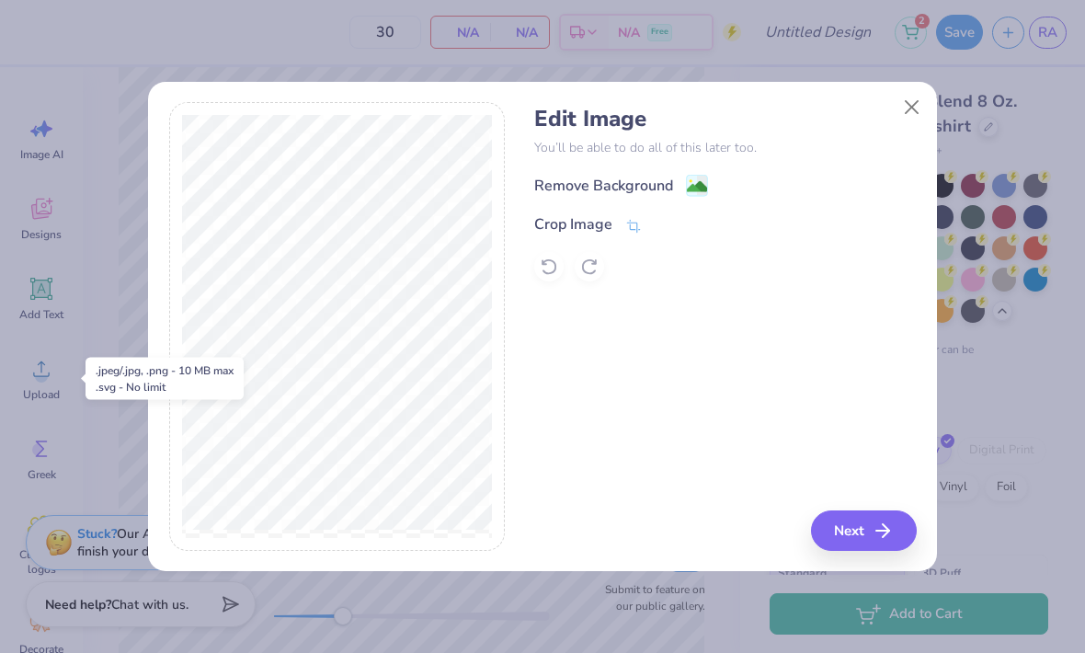
click at [668, 183] on div "Remove Background" at bounding box center [603, 186] width 139 height 22
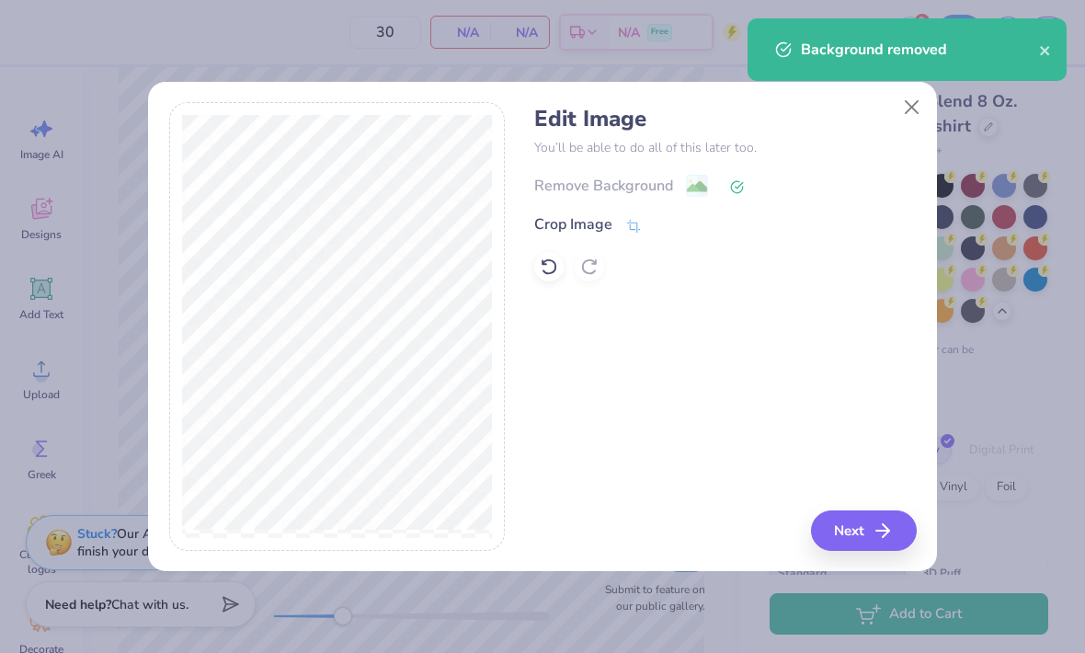
click at [874, 536] on icon "button" at bounding box center [883, 530] width 22 height 22
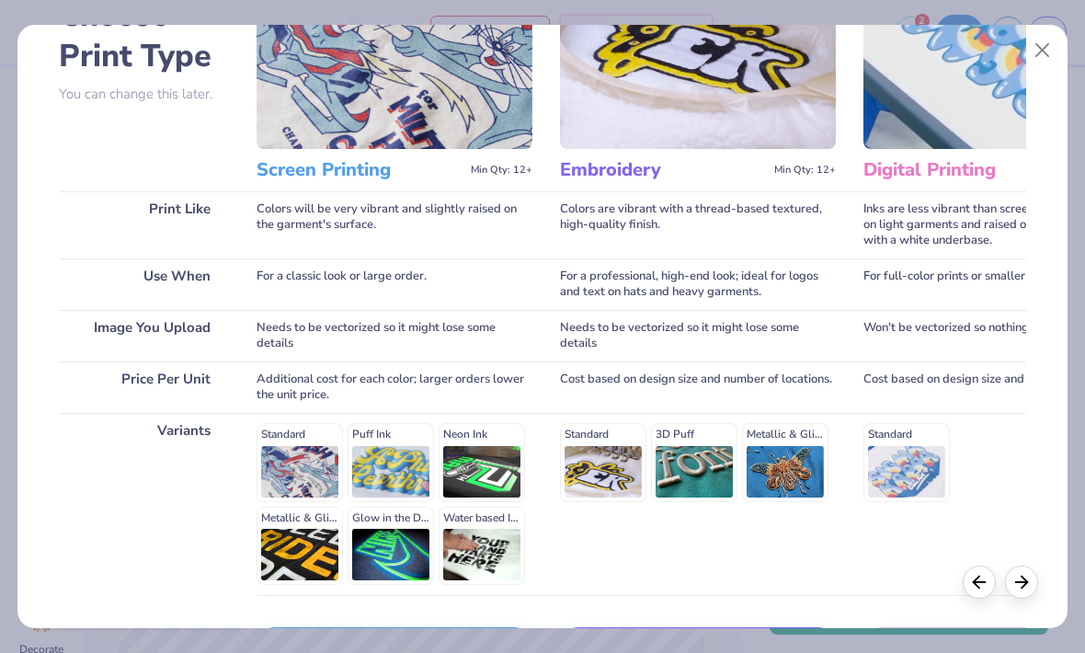
scroll to position [186, 0]
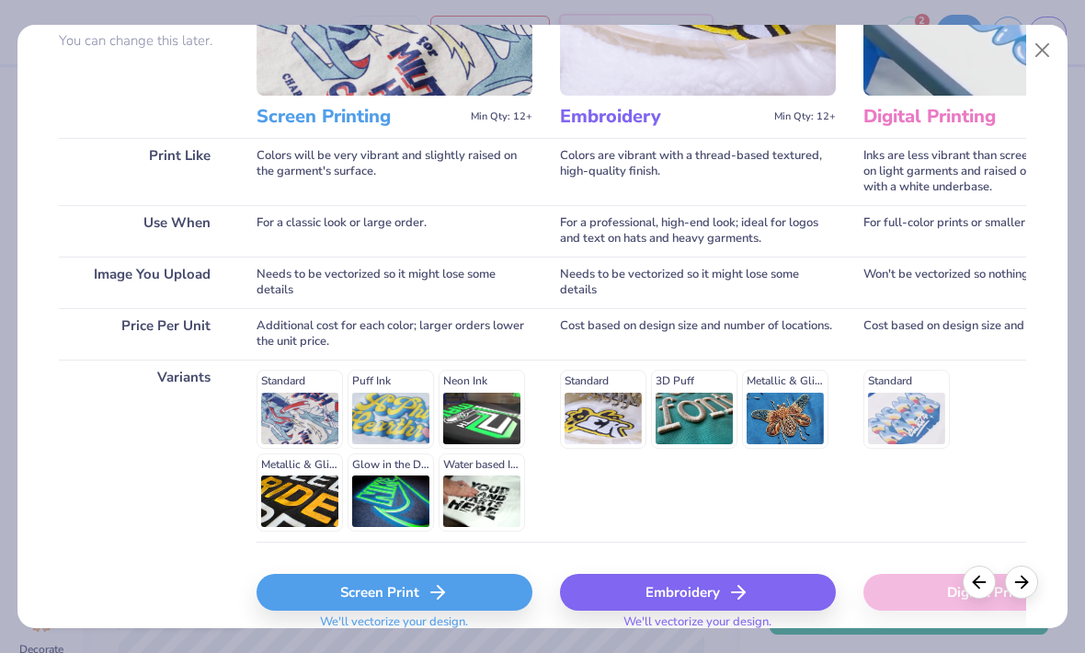
click at [703, 594] on div "Embroidery" at bounding box center [698, 592] width 276 height 37
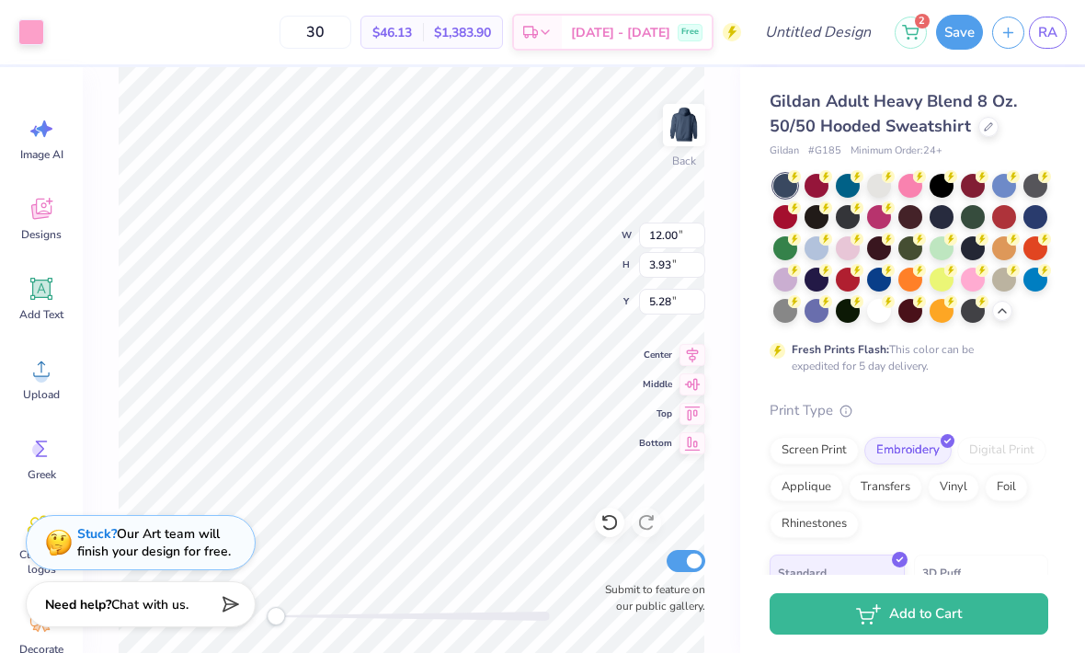
type input "8.66"
type input "2.84"
type input "3.00"
type input "7.02"
type input "2.30"
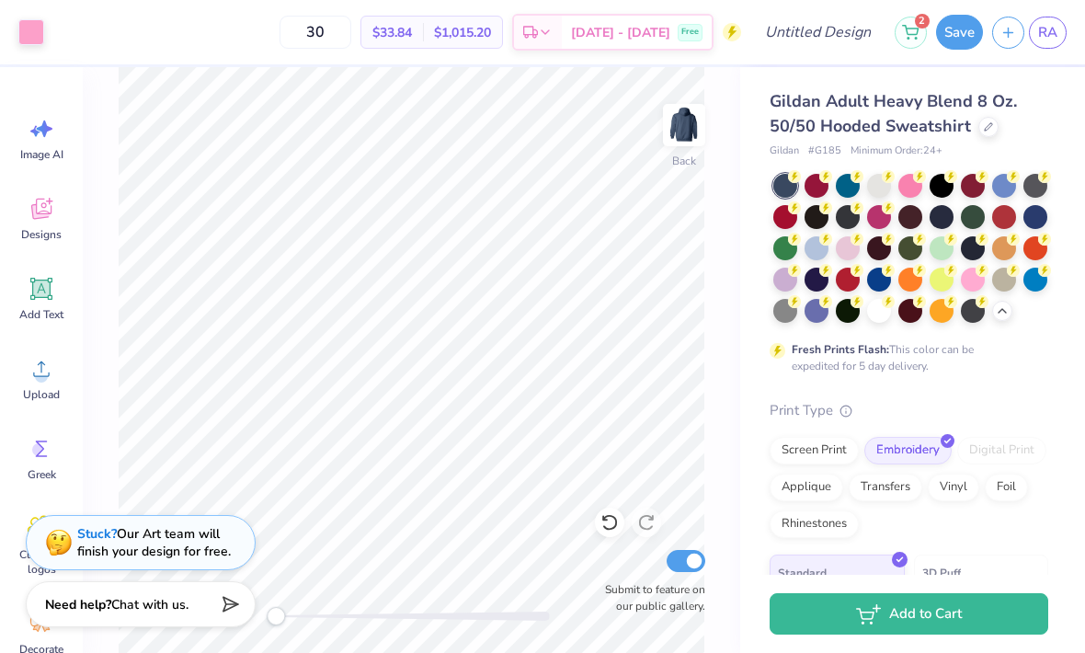
click at [412, 37] on span "$33.84" at bounding box center [392, 32] width 40 height 19
click at [412, 35] on span "$33.84" at bounding box center [392, 32] width 40 height 19
click at [332, 35] on input "30" at bounding box center [315, 32] width 72 height 33
click at [340, 29] on input "30" at bounding box center [315, 32] width 72 height 33
click at [339, 29] on input "30" at bounding box center [315, 32] width 72 height 33
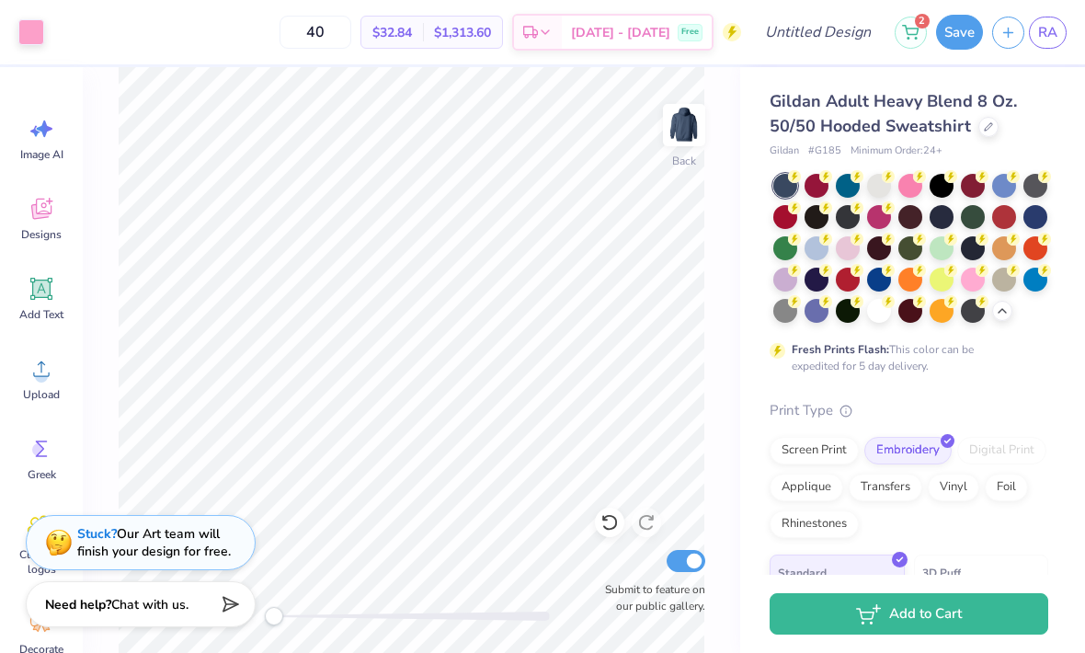
type input "40"
click at [815, 248] on div at bounding box center [816, 248] width 24 height 24
click at [787, 246] on div at bounding box center [785, 248] width 24 height 24
click at [827, 36] on input "Design Title" at bounding box center [840, 32] width 90 height 37
type input "1977"
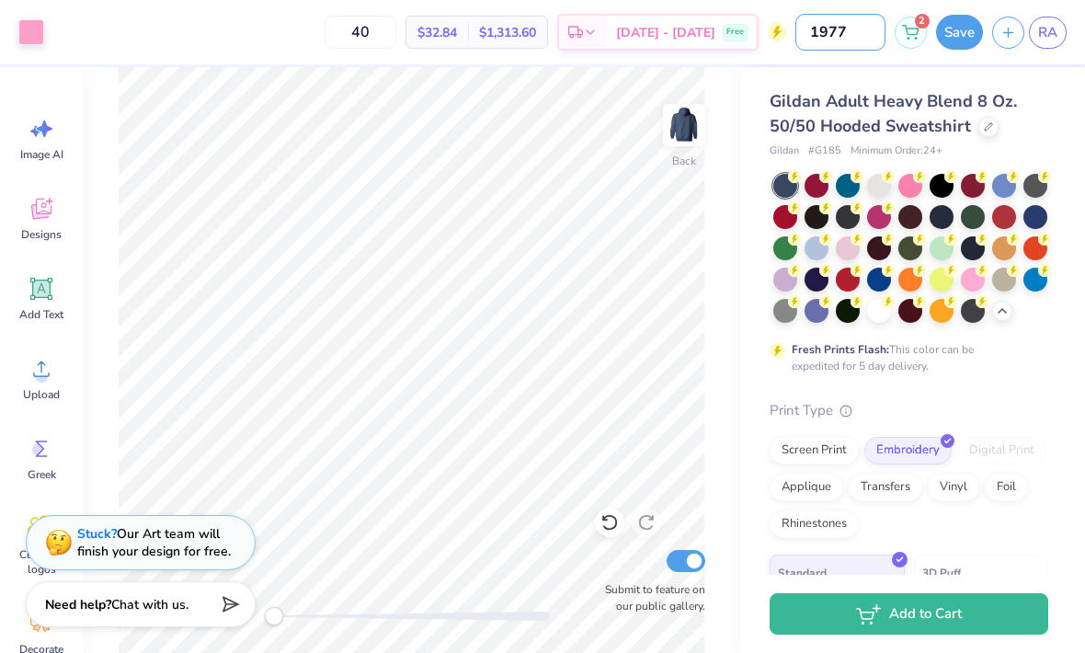
click at [959, 38] on button "Save" at bounding box center [959, 32] width 47 height 35
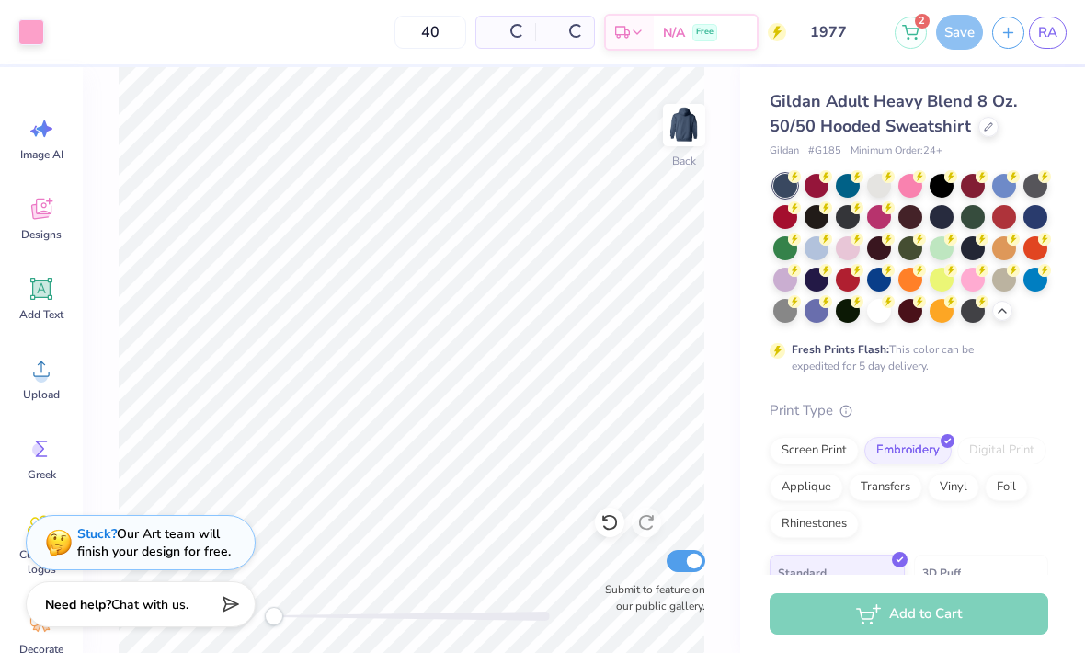
click at [958, 38] on div "Save" at bounding box center [959, 32] width 47 height 35
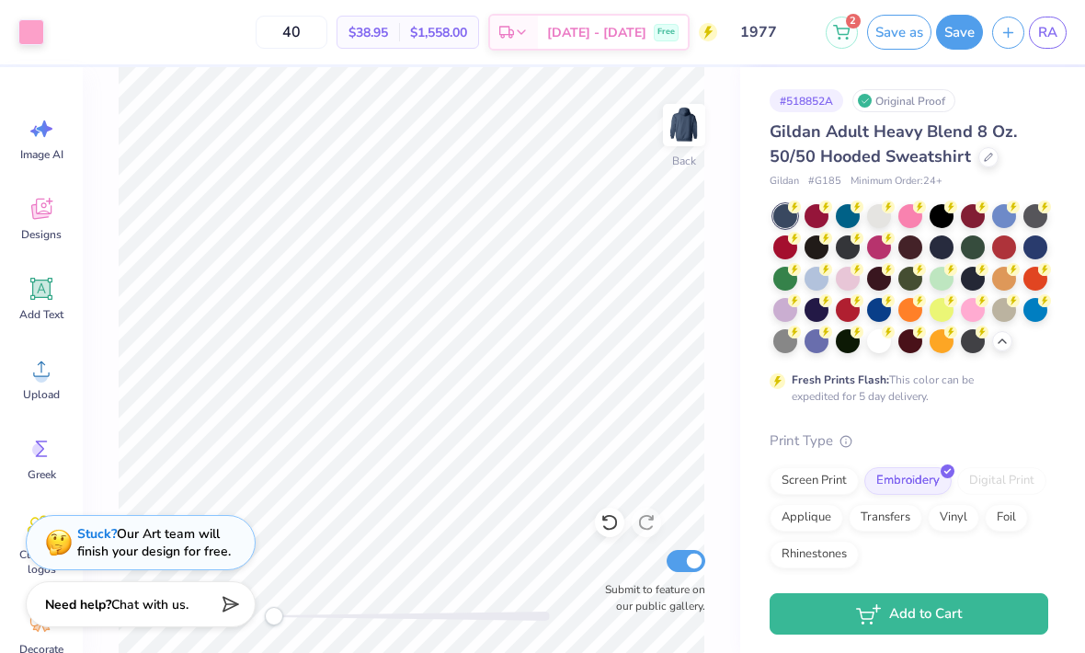
click at [846, 31] on button "2" at bounding box center [842, 33] width 32 height 32
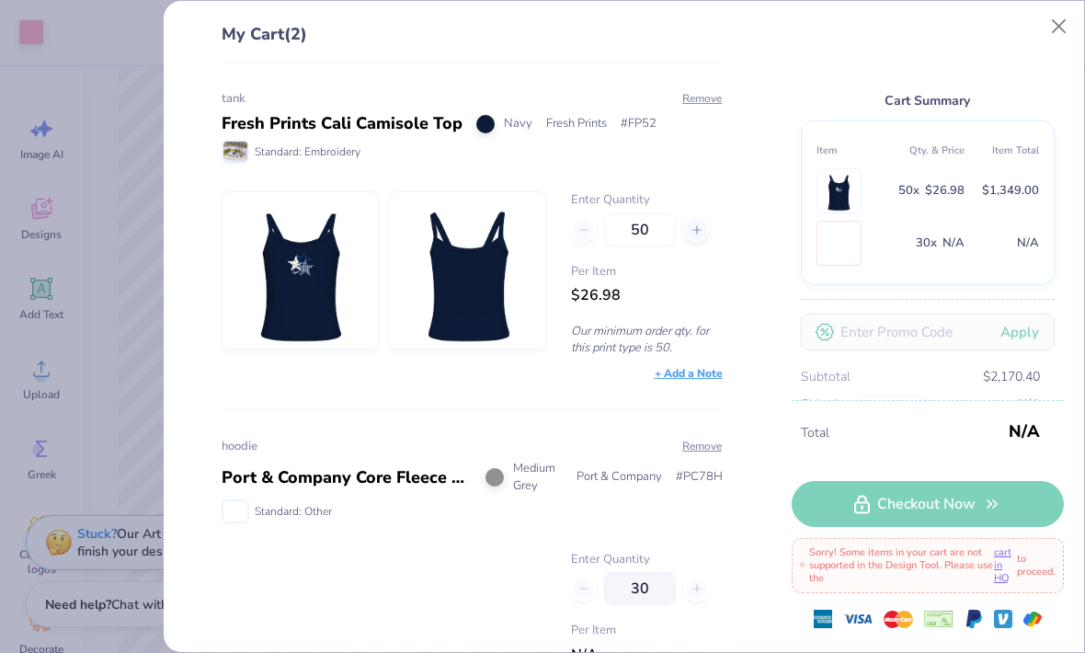
click at [711, 105] on button "Remove" at bounding box center [701, 98] width 41 height 17
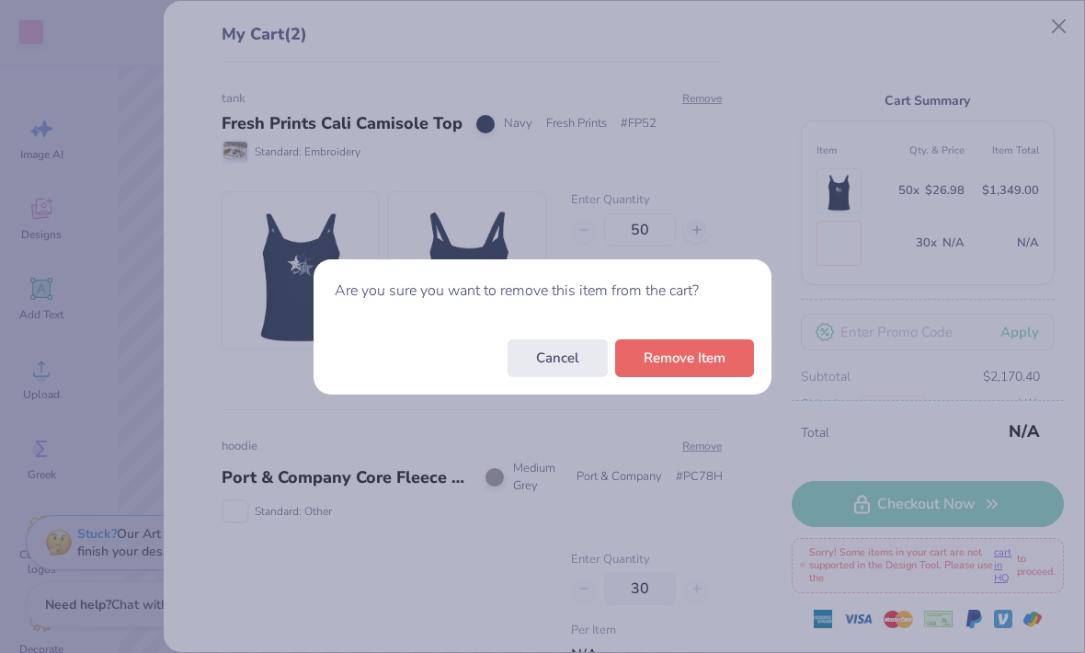
click at [718, 360] on button "Remove Item" at bounding box center [684, 358] width 139 height 38
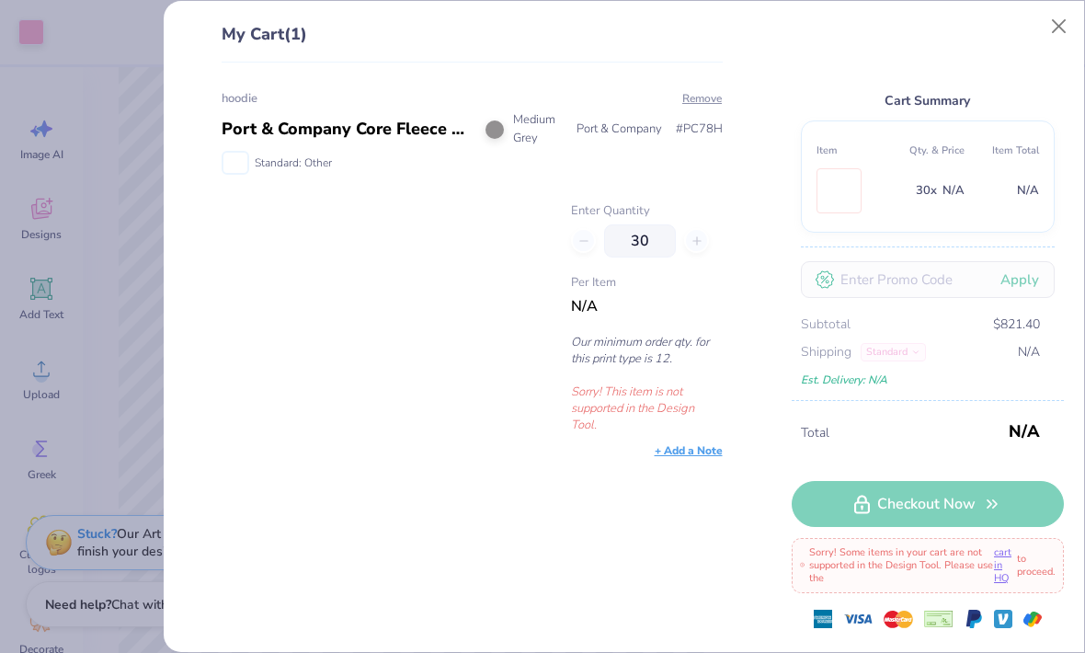
click at [713, 93] on button "Remove" at bounding box center [701, 98] width 41 height 17
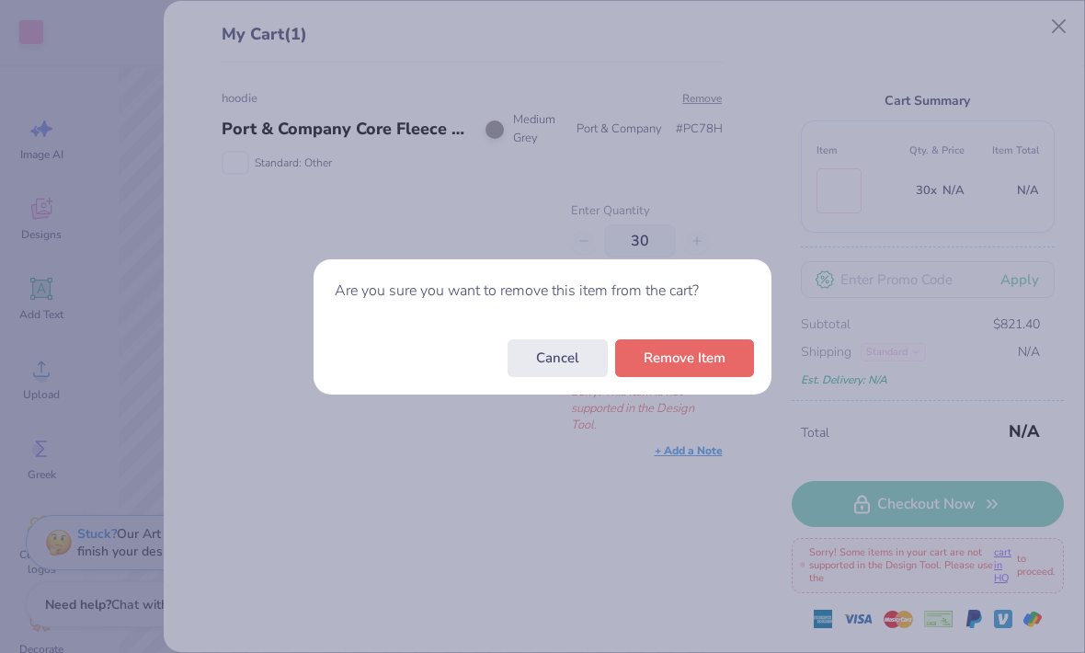
click at [700, 360] on button "Remove Item" at bounding box center [684, 358] width 139 height 38
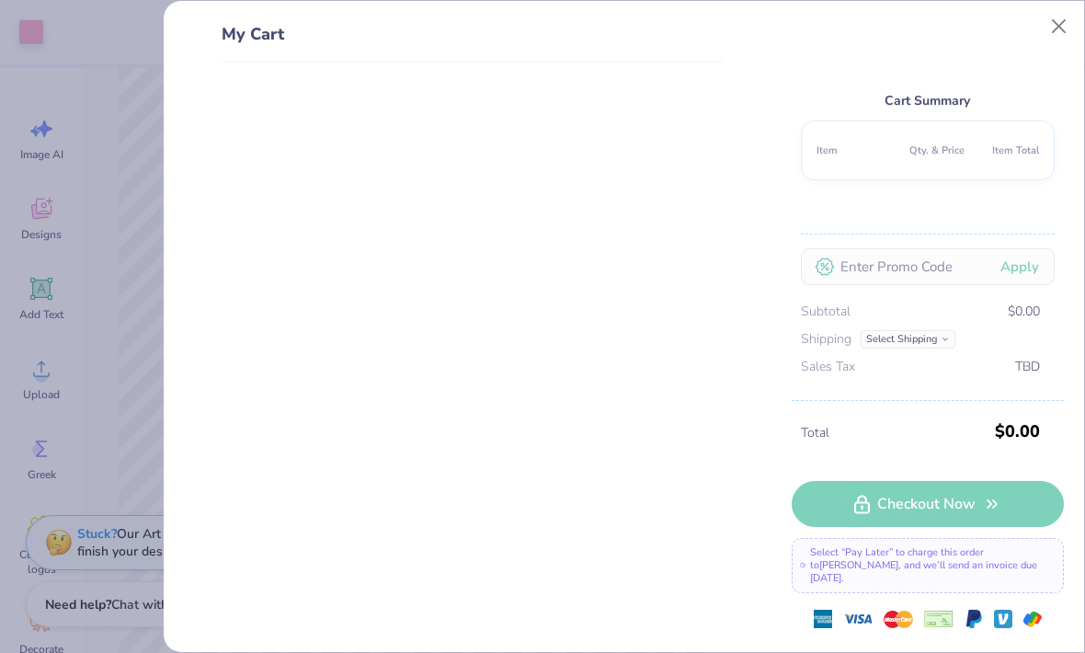
click at [1055, 24] on button "Close" at bounding box center [1059, 26] width 35 height 35
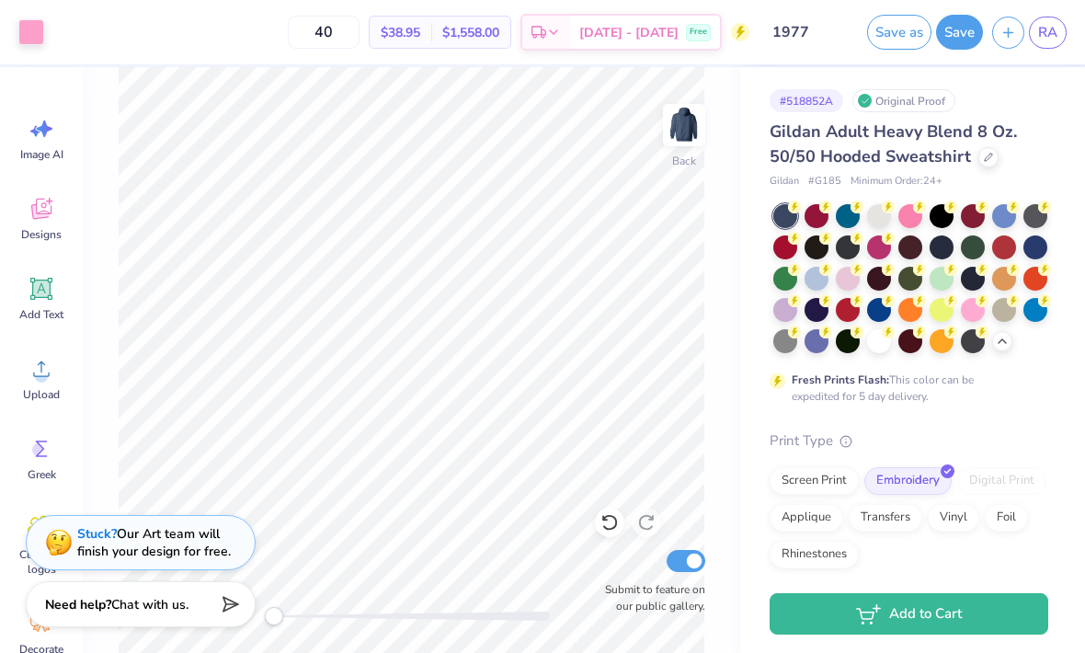
click at [34, 41] on div at bounding box center [31, 32] width 26 height 26
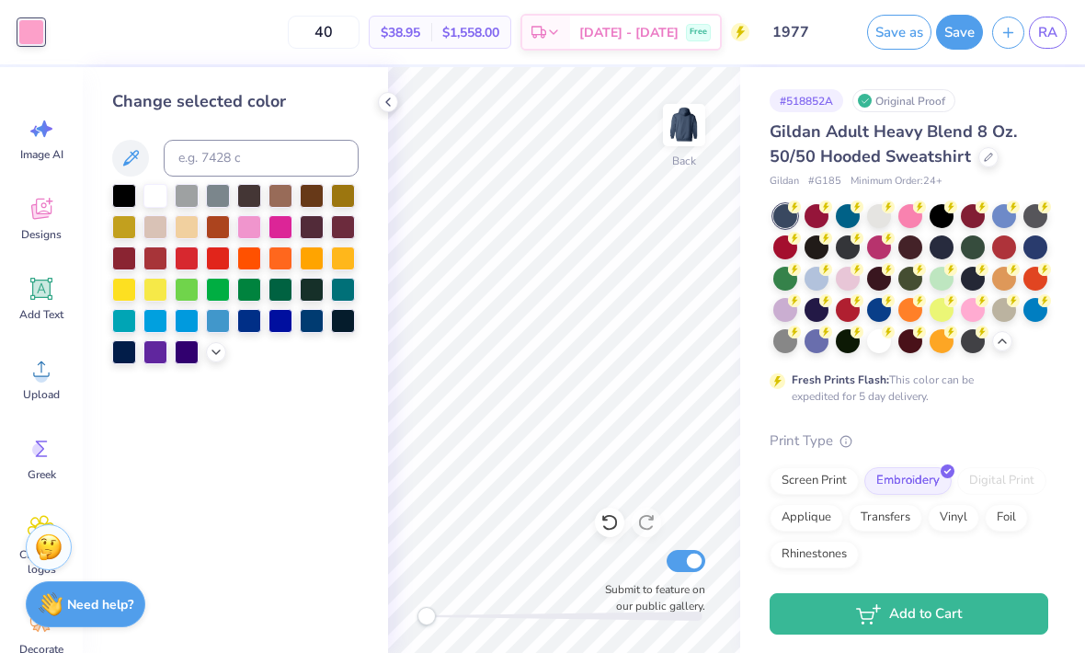
click at [158, 205] on div at bounding box center [155, 196] width 24 height 24
click at [188, 359] on div at bounding box center [187, 352] width 24 height 24
click at [125, 362] on div at bounding box center [124, 352] width 24 height 24
click at [814, 284] on div at bounding box center [816, 279] width 24 height 24
click at [612, 519] on icon at bounding box center [609, 522] width 18 height 18
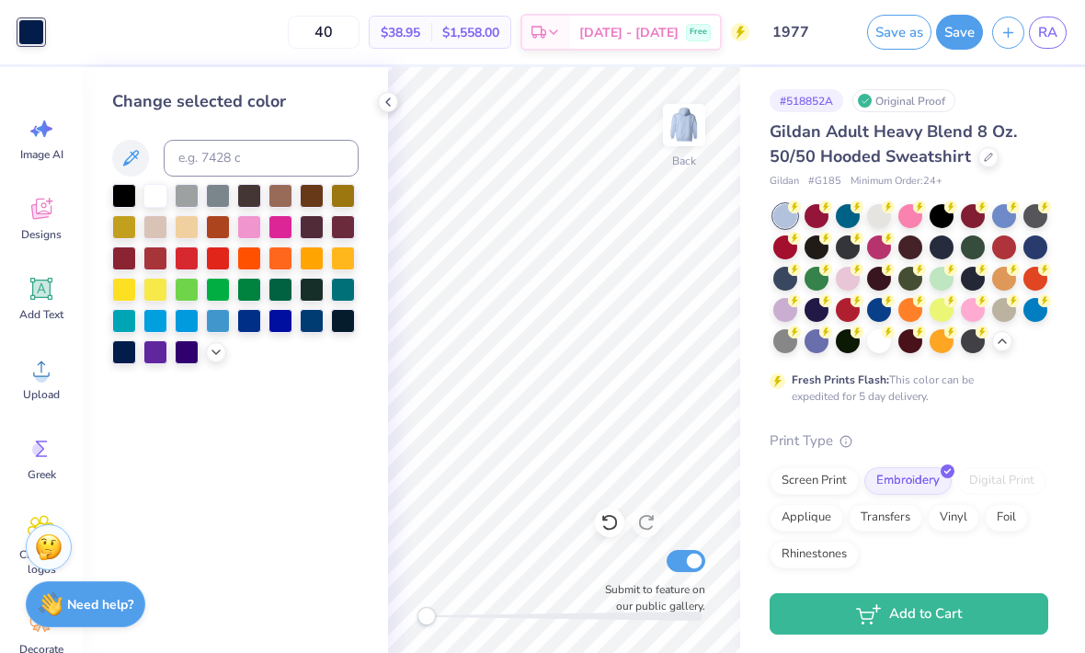
click at [612, 519] on icon at bounding box center [609, 522] width 18 height 18
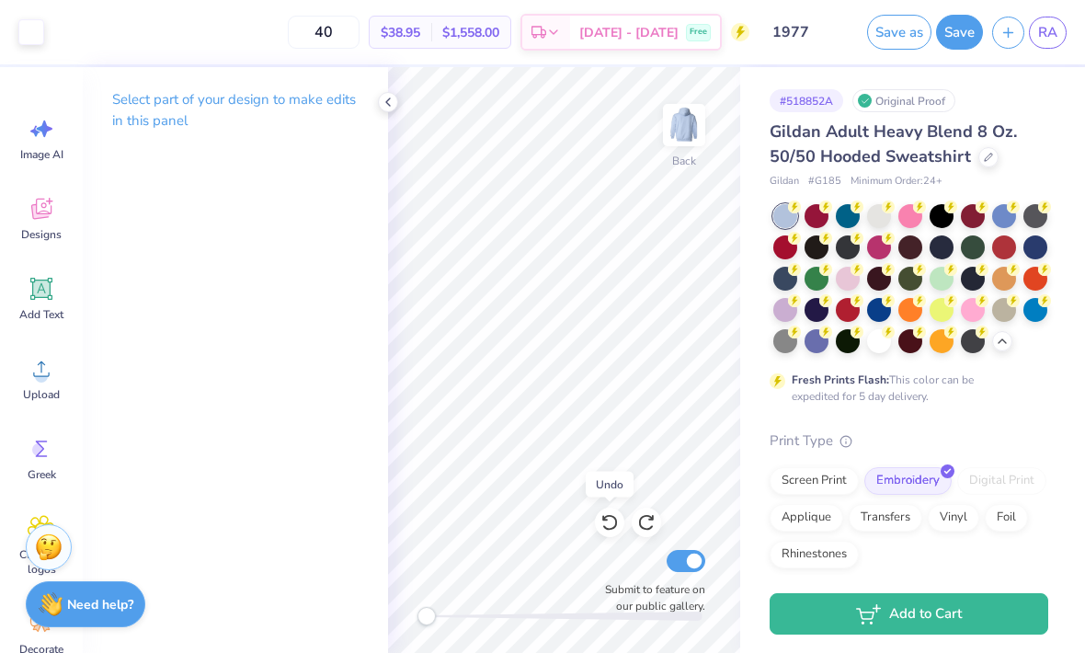
click at [611, 524] on icon at bounding box center [609, 522] width 18 height 18
click at [787, 279] on div at bounding box center [785, 279] width 24 height 24
click at [385, 102] on icon at bounding box center [388, 102] width 15 height 15
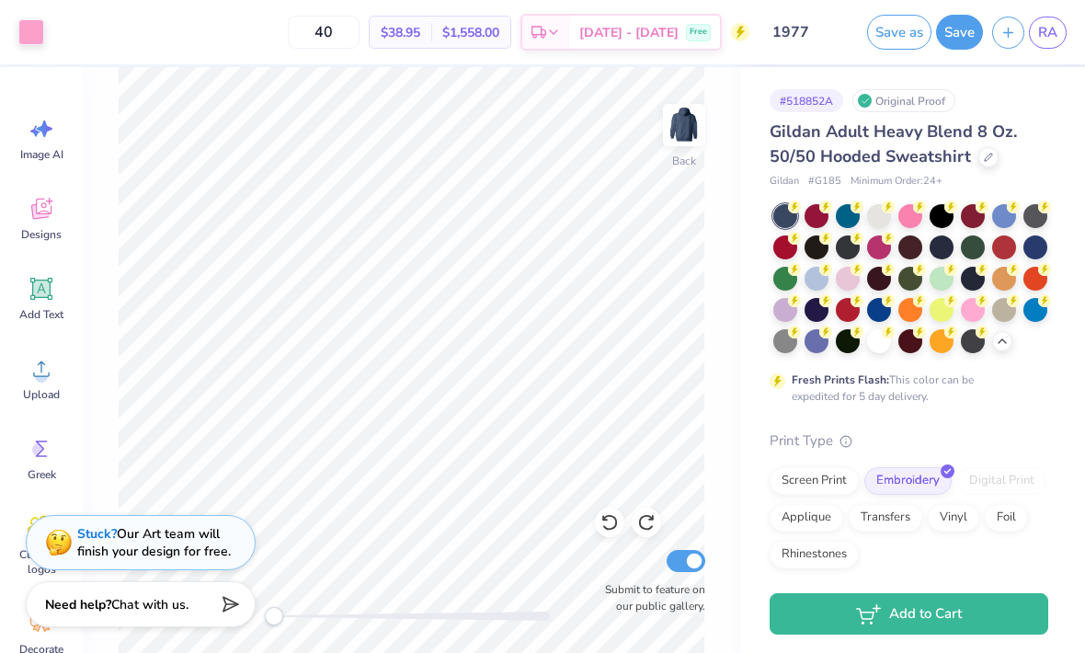
click at [1043, 42] on link "RA" at bounding box center [1048, 33] width 38 height 32
